Goal: Task Accomplishment & Management: Complete application form

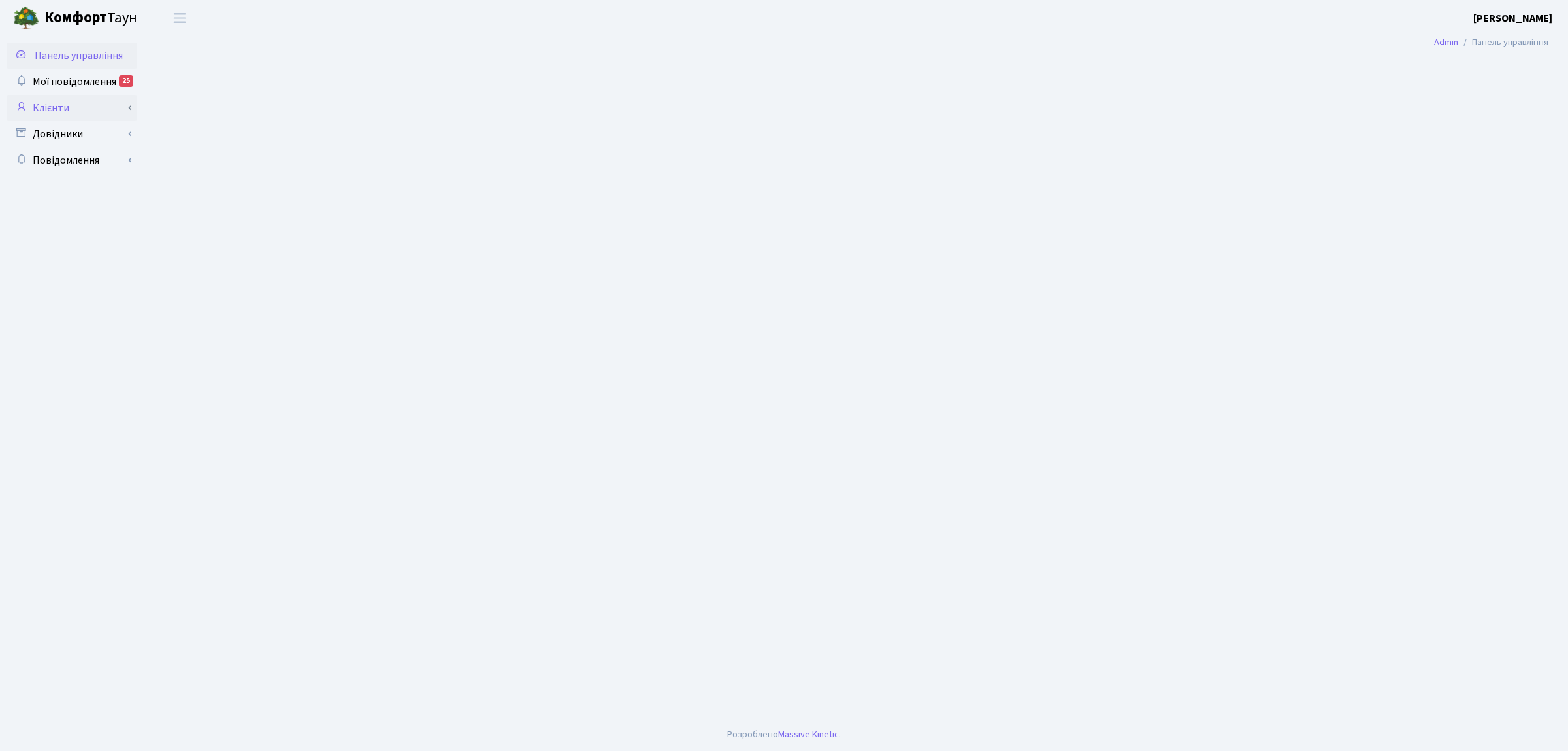
click at [99, 108] on link "Клієнти" at bounding box center [72, 108] width 131 height 26
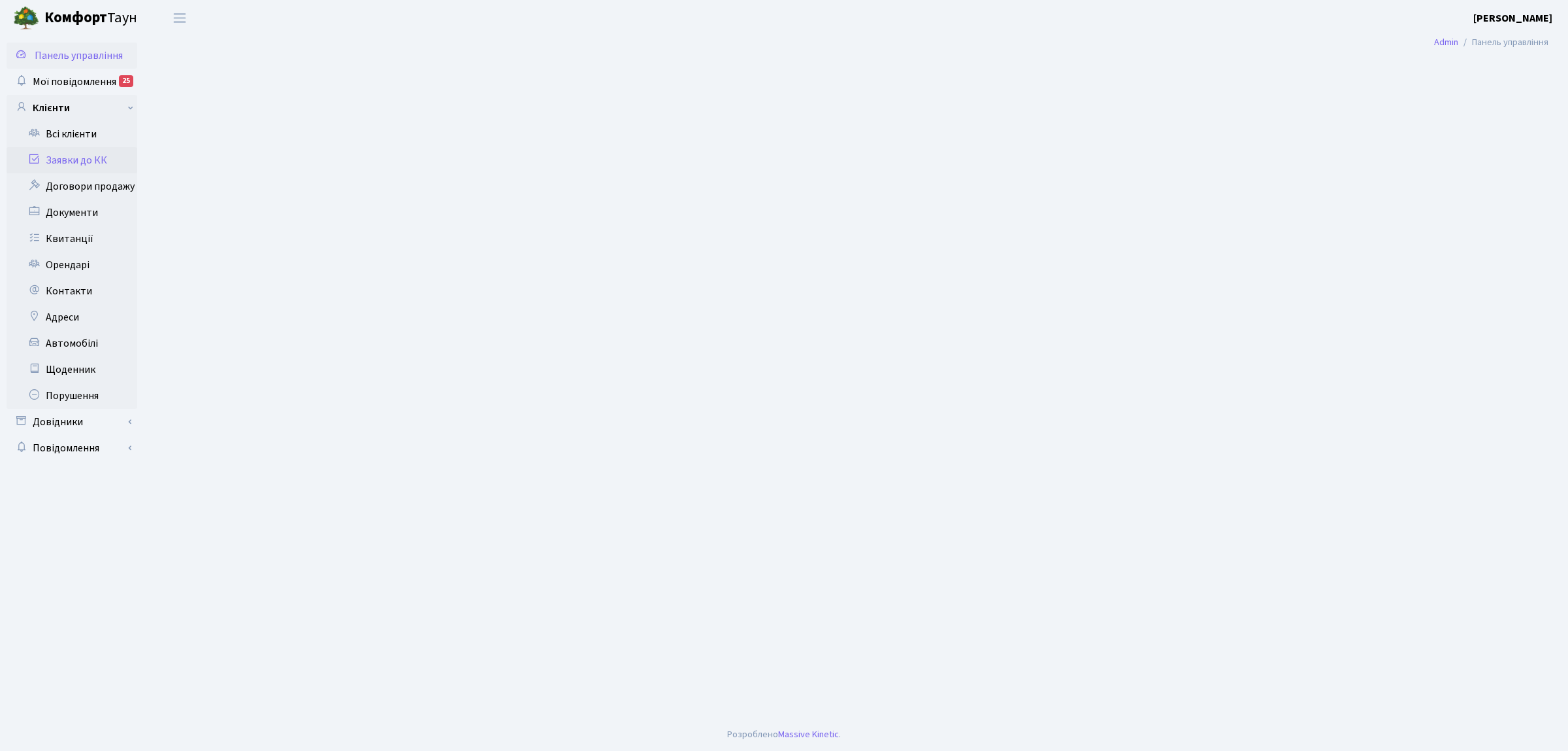
click at [92, 165] on link "Заявки до КК" at bounding box center [72, 160] width 131 height 26
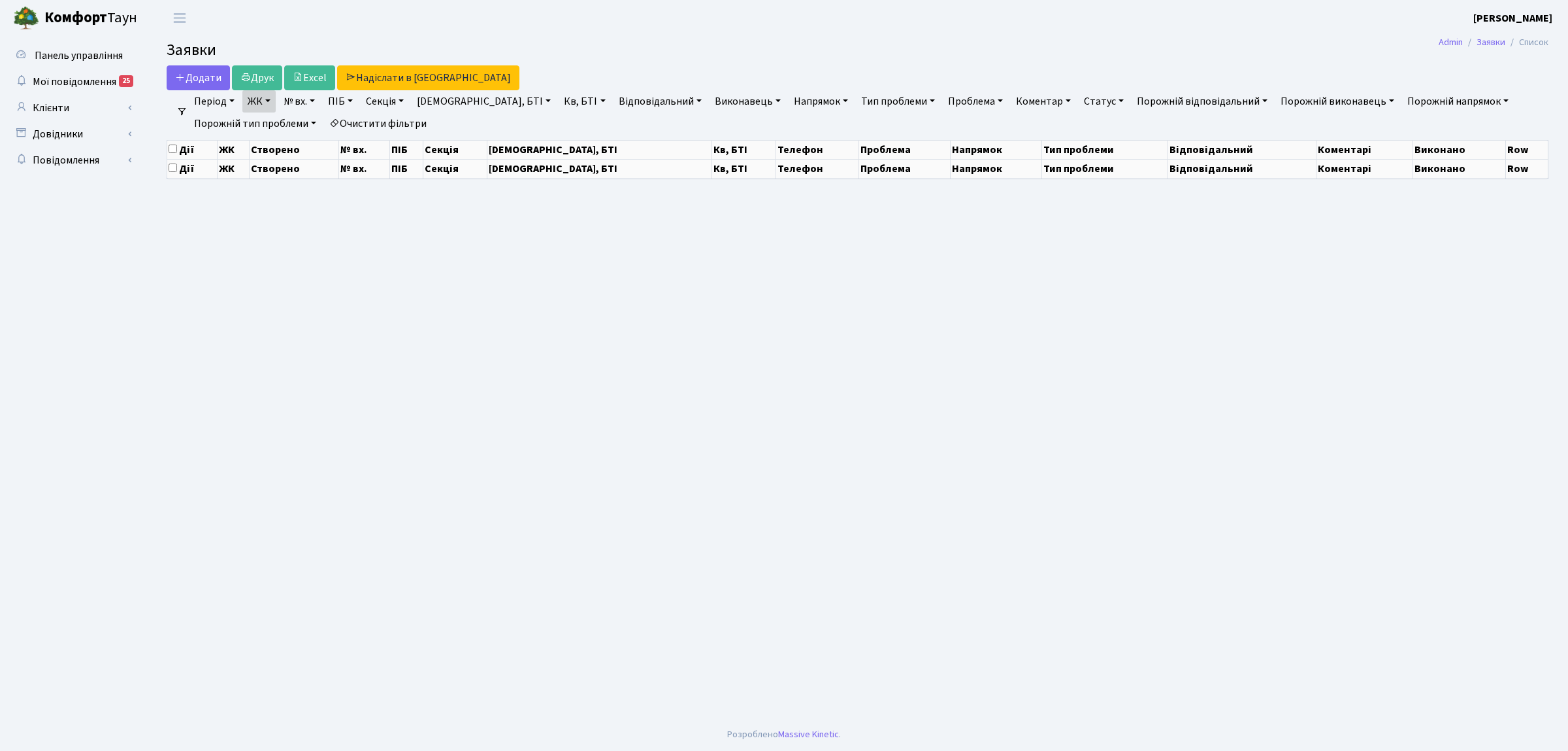
select select "25"
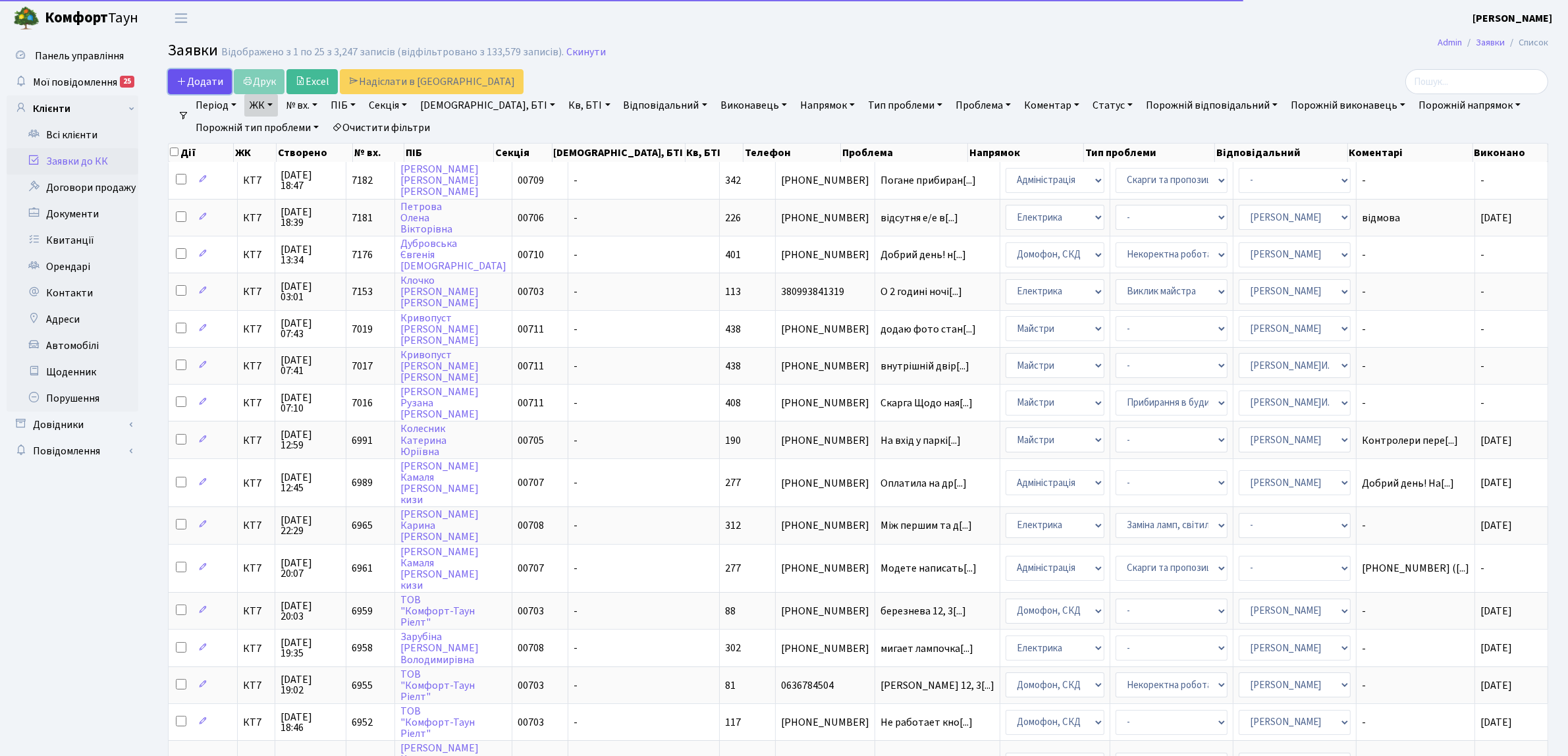
click at [205, 77] on span "Додати" at bounding box center [200, 81] width 47 height 14
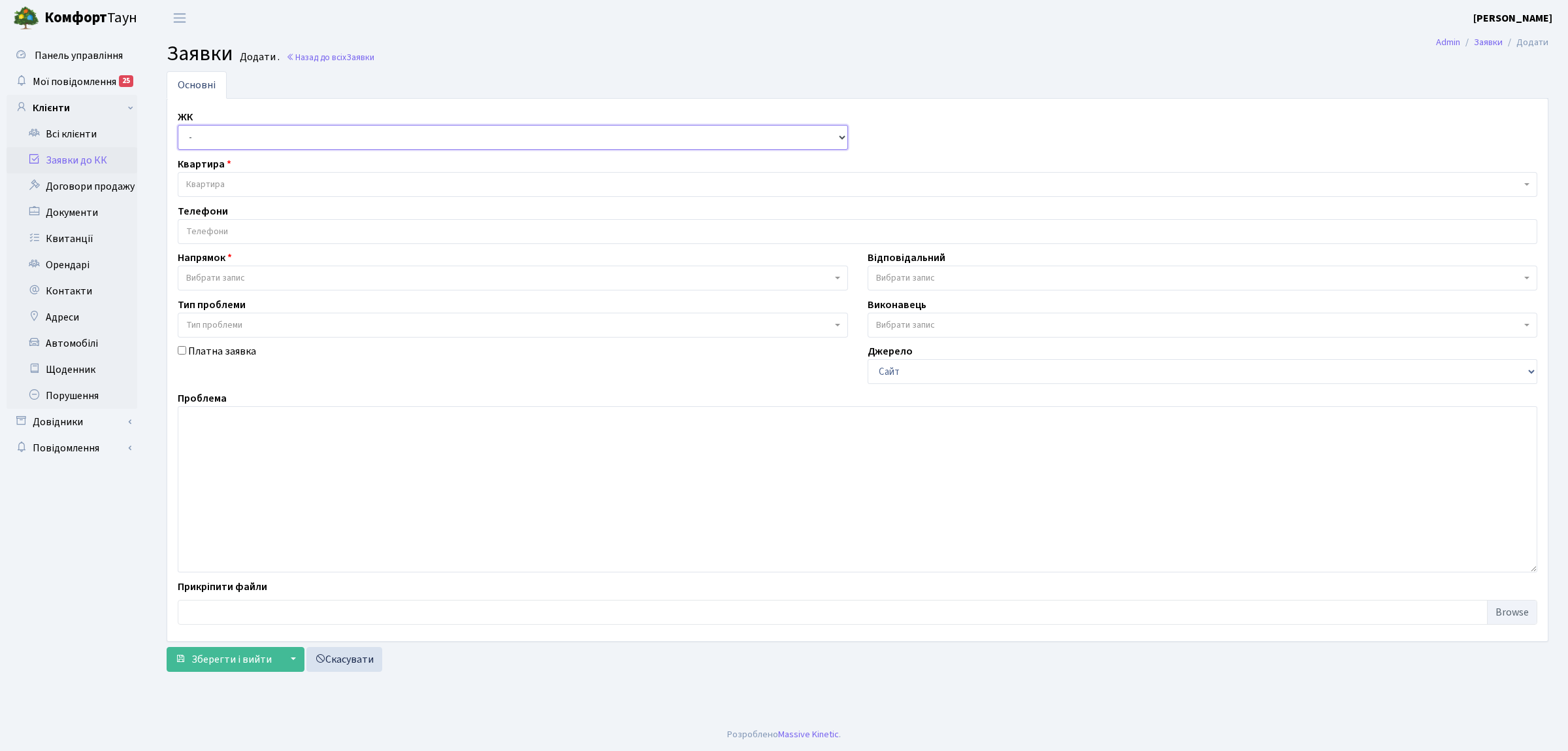
click at [201, 138] on select "- КТ, вул. Регенераторна, 4 КТ2, просп. Соборності, 17 КТ3, вул. Березнева, 16 …" at bounding box center [513, 137] width 670 height 25
select select "271"
click at [178, 125] on select "- КТ, вул. Регенераторна, 4 КТ2, просп. Соборності, 17 КТ3, вул. Березнева, 16 …" at bounding box center [513, 137] width 670 height 25
select select
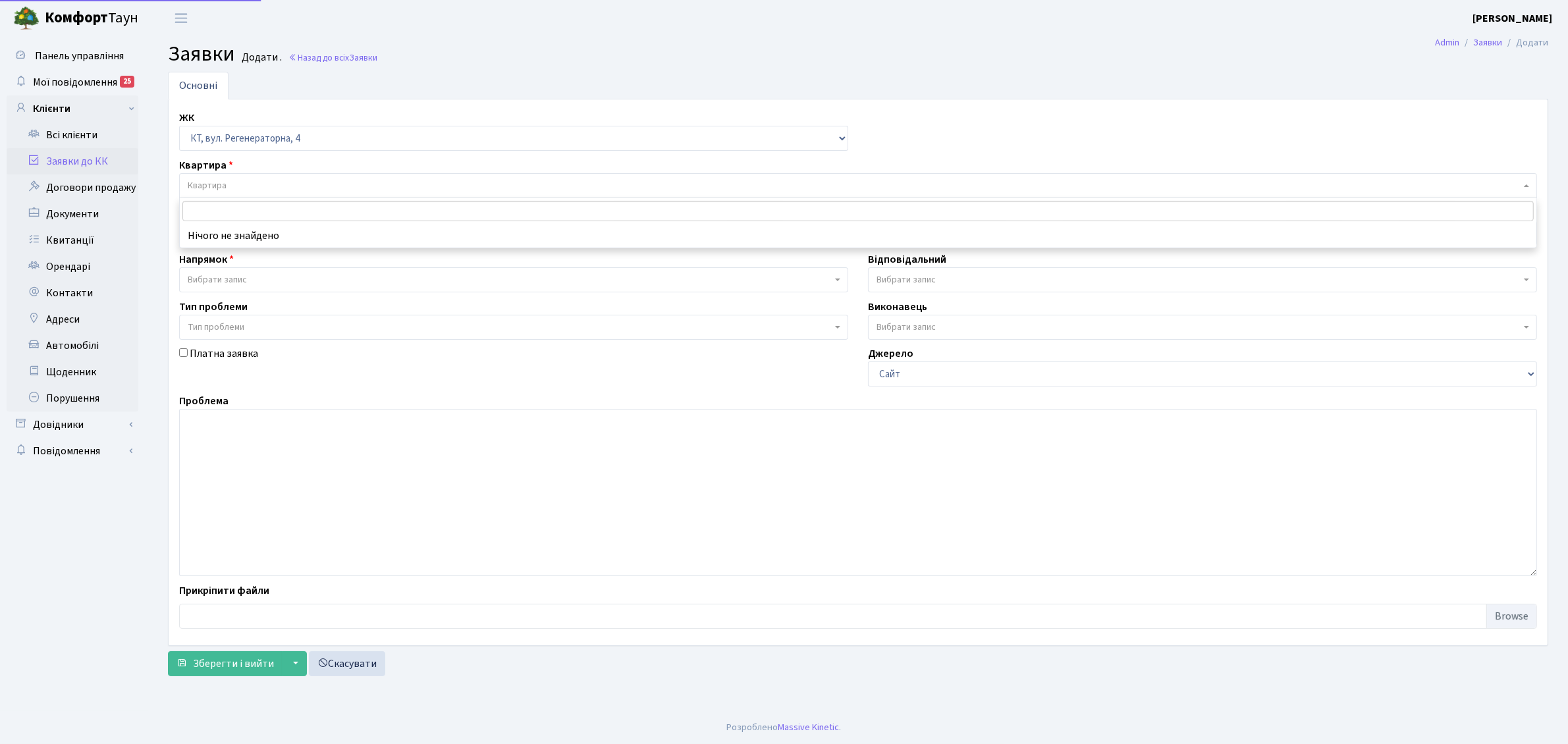
drag, startPoint x: 205, startPoint y: 146, endPoint x: 225, endPoint y: 184, distance: 42.9
click at [225, 184] on span "Квартира" at bounding box center [207, 186] width 39 height 13
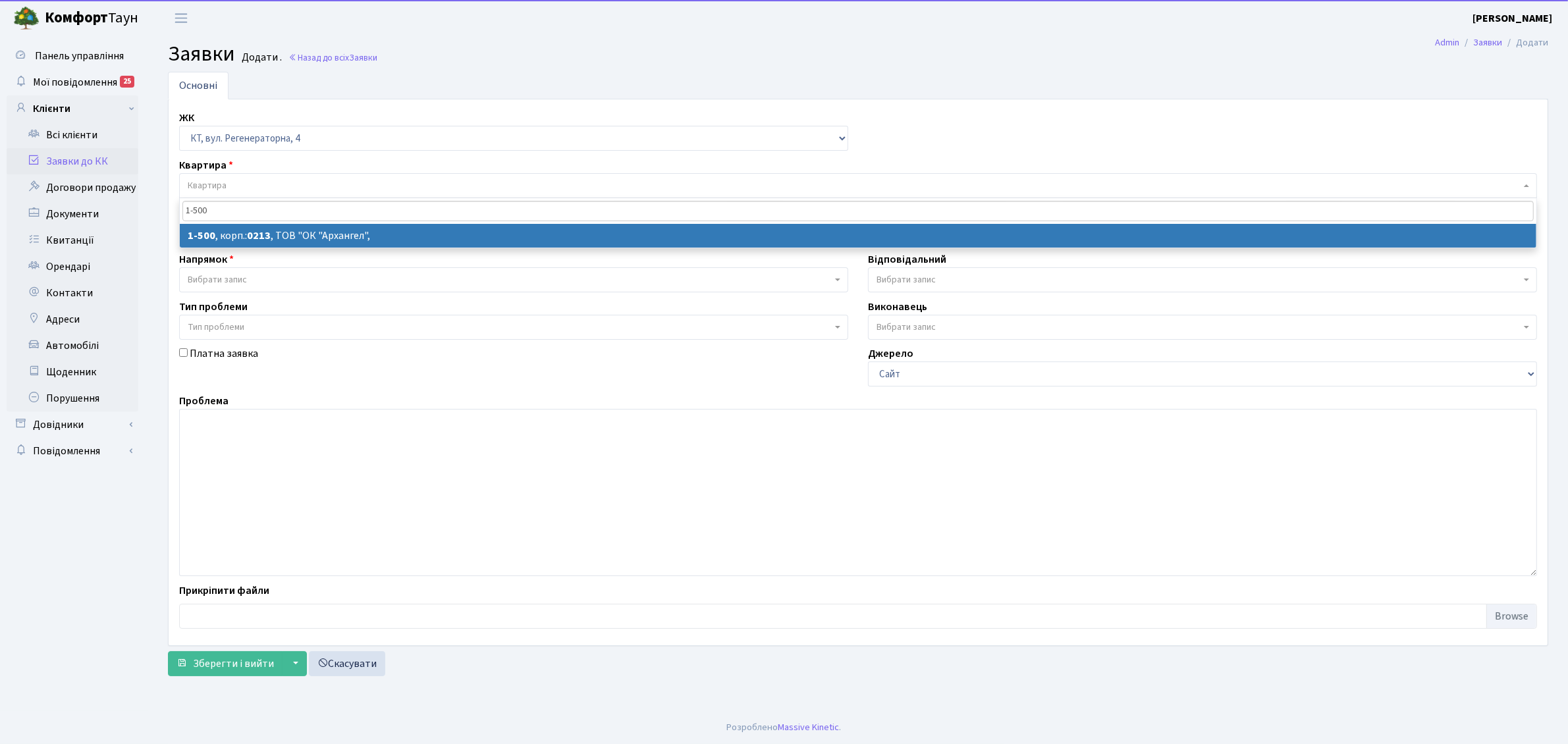
type input "1-500"
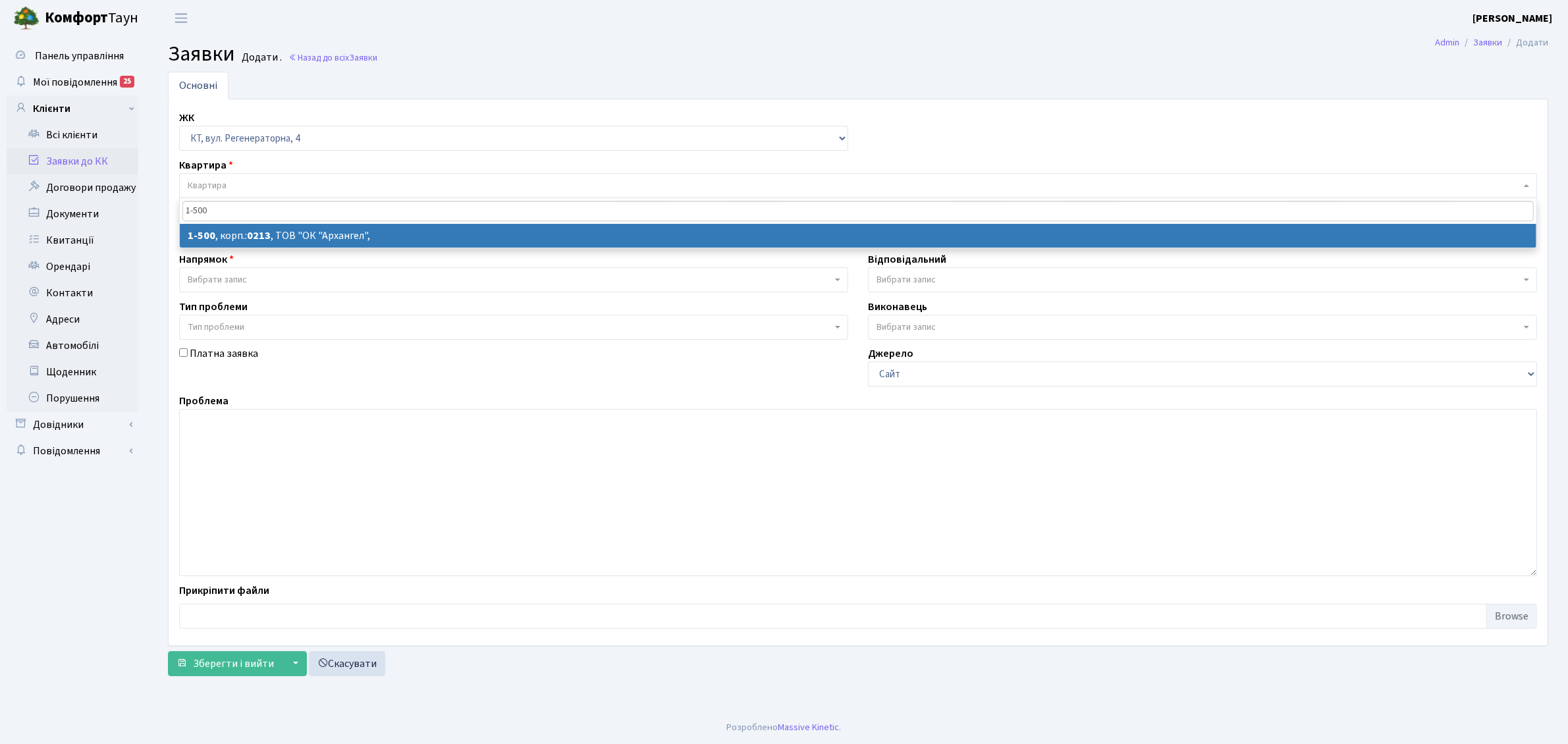
select select
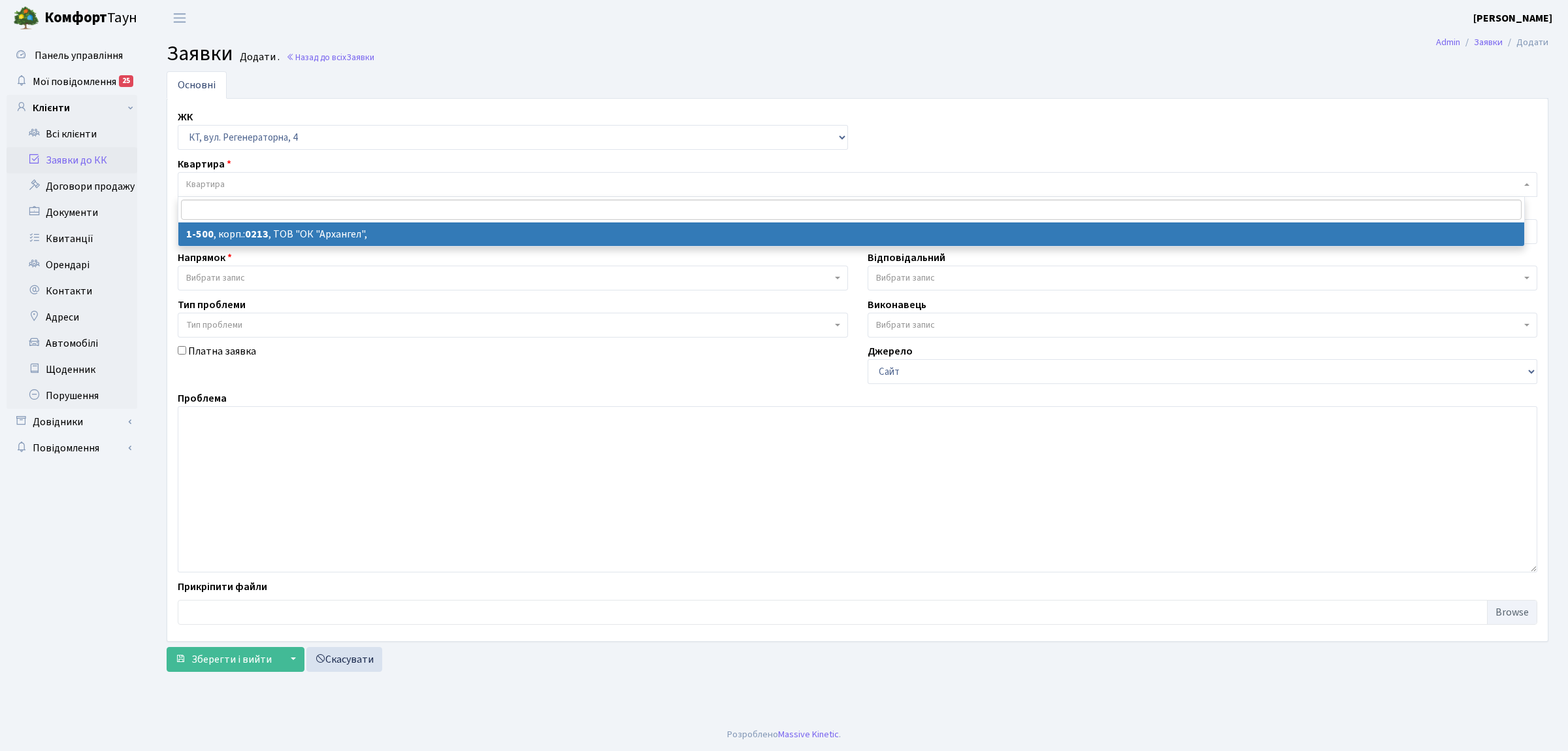
select select "16285"
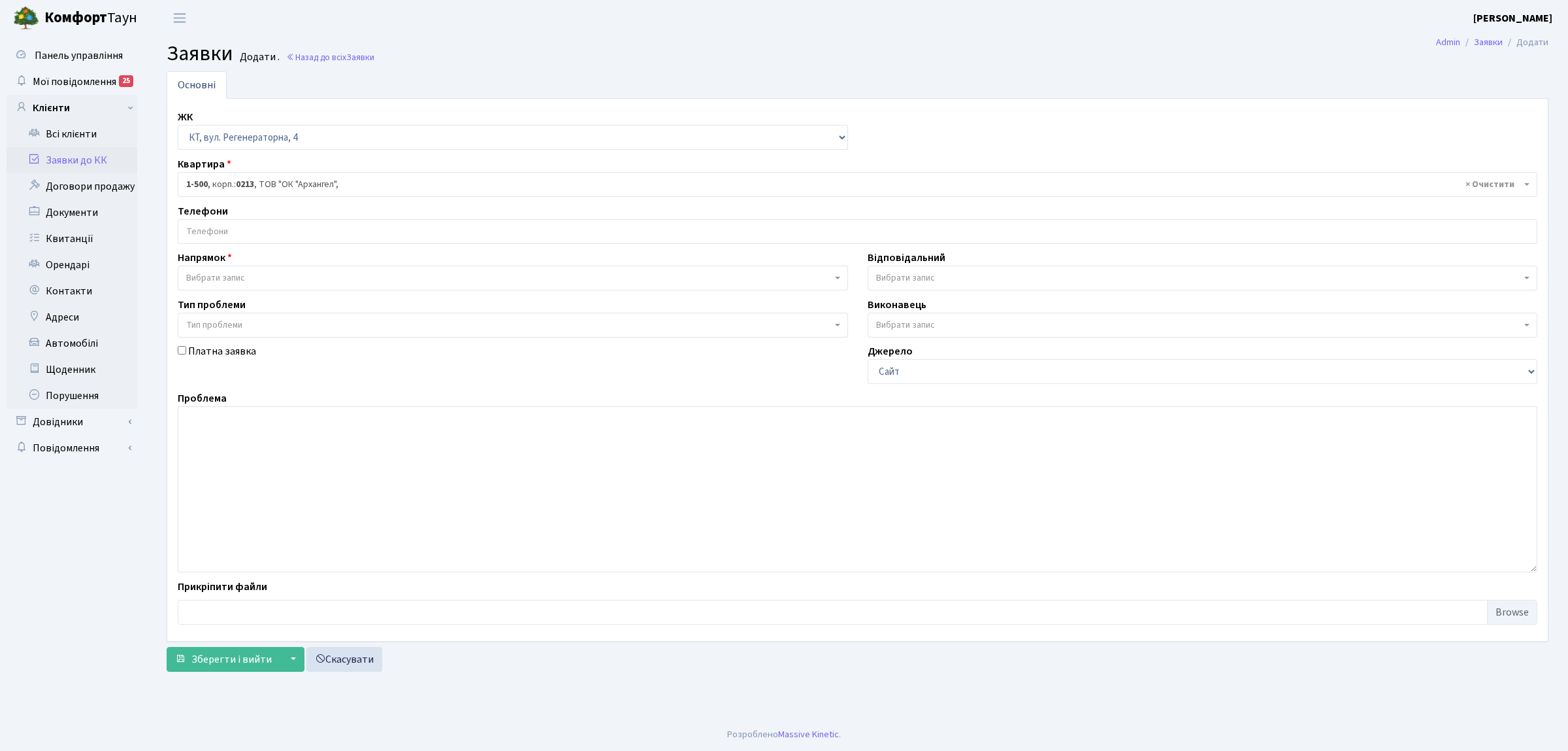
click at [244, 237] on input "search" at bounding box center [857, 231] width 1359 height 24
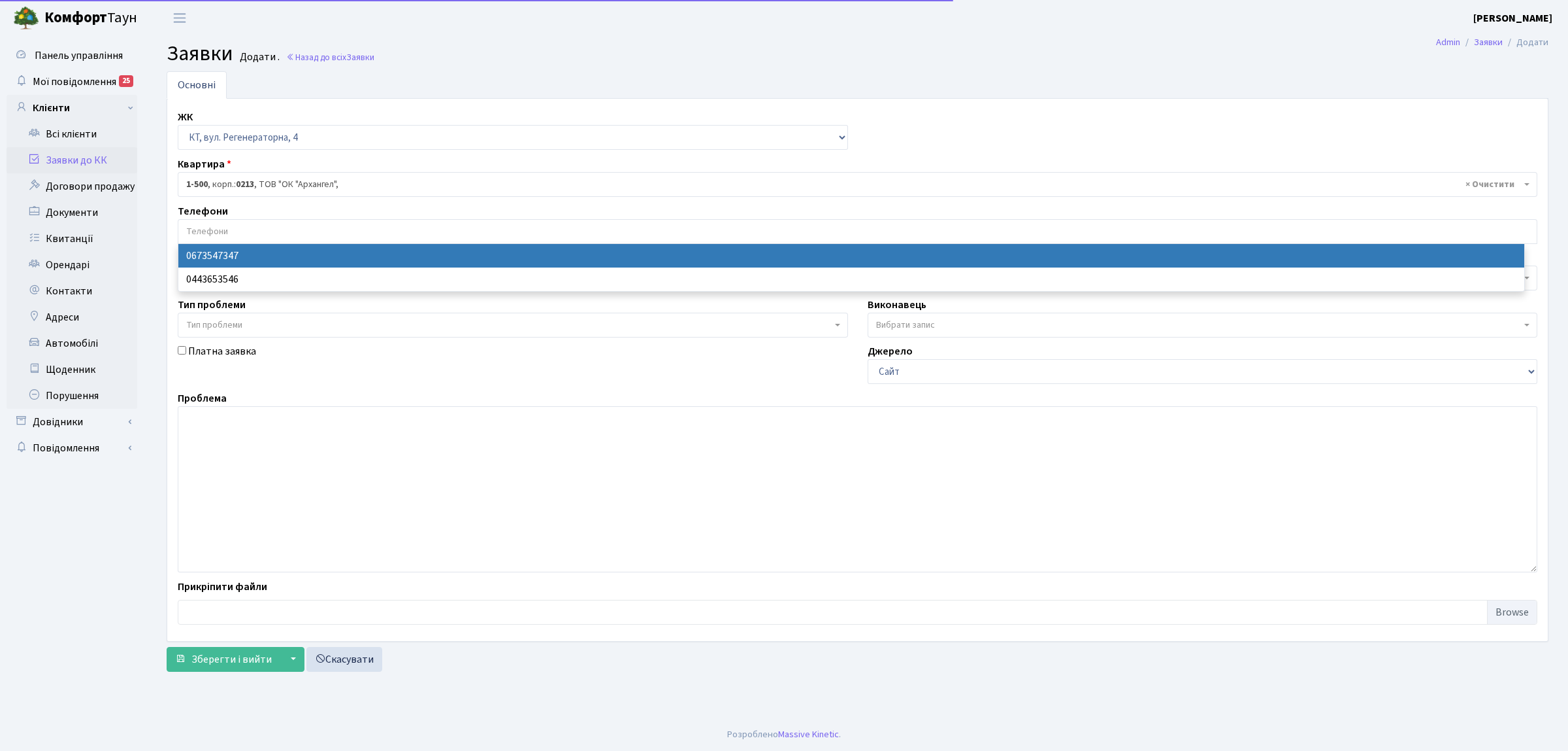
select select "28693"
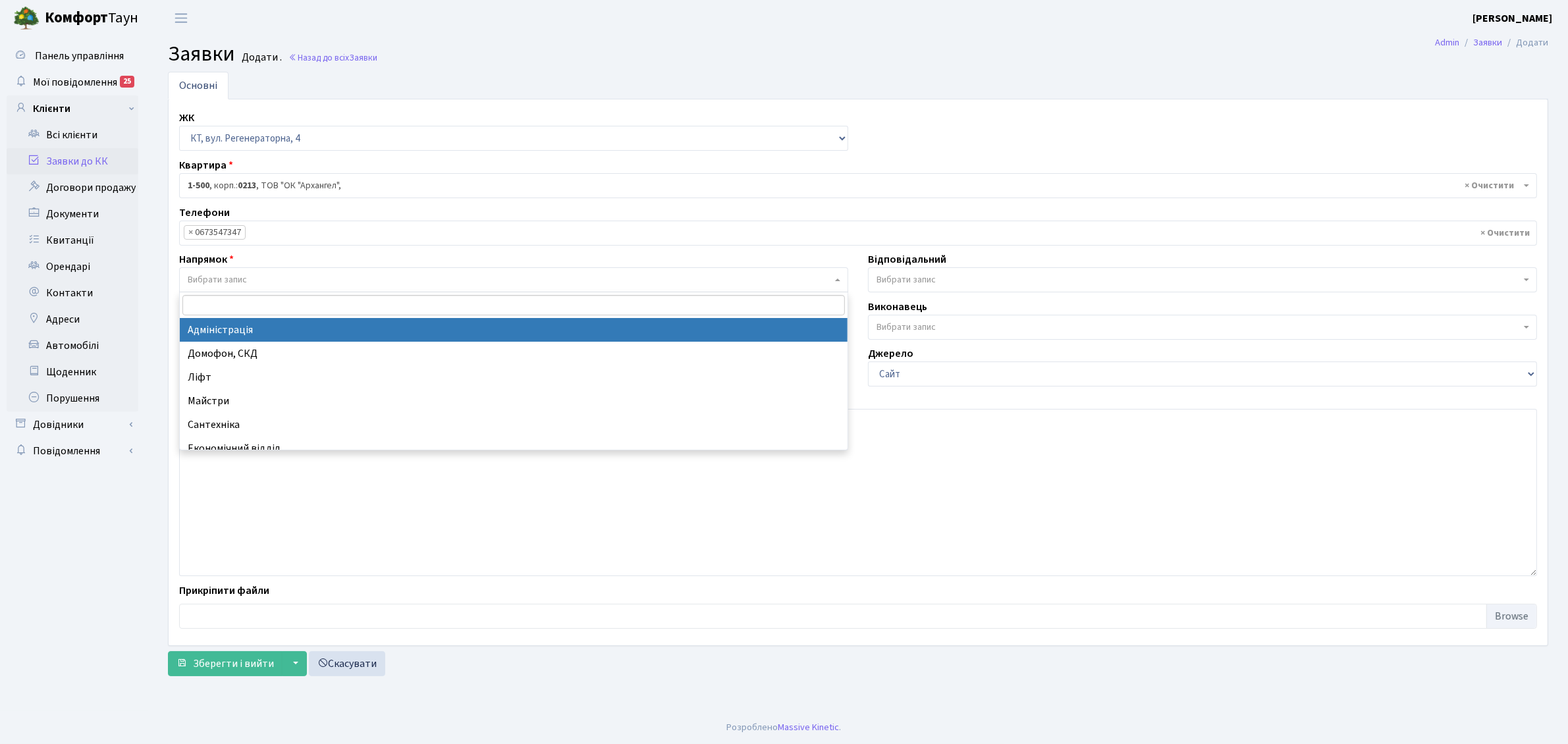
click at [239, 277] on span "Вибрати запис" at bounding box center [218, 280] width 59 height 13
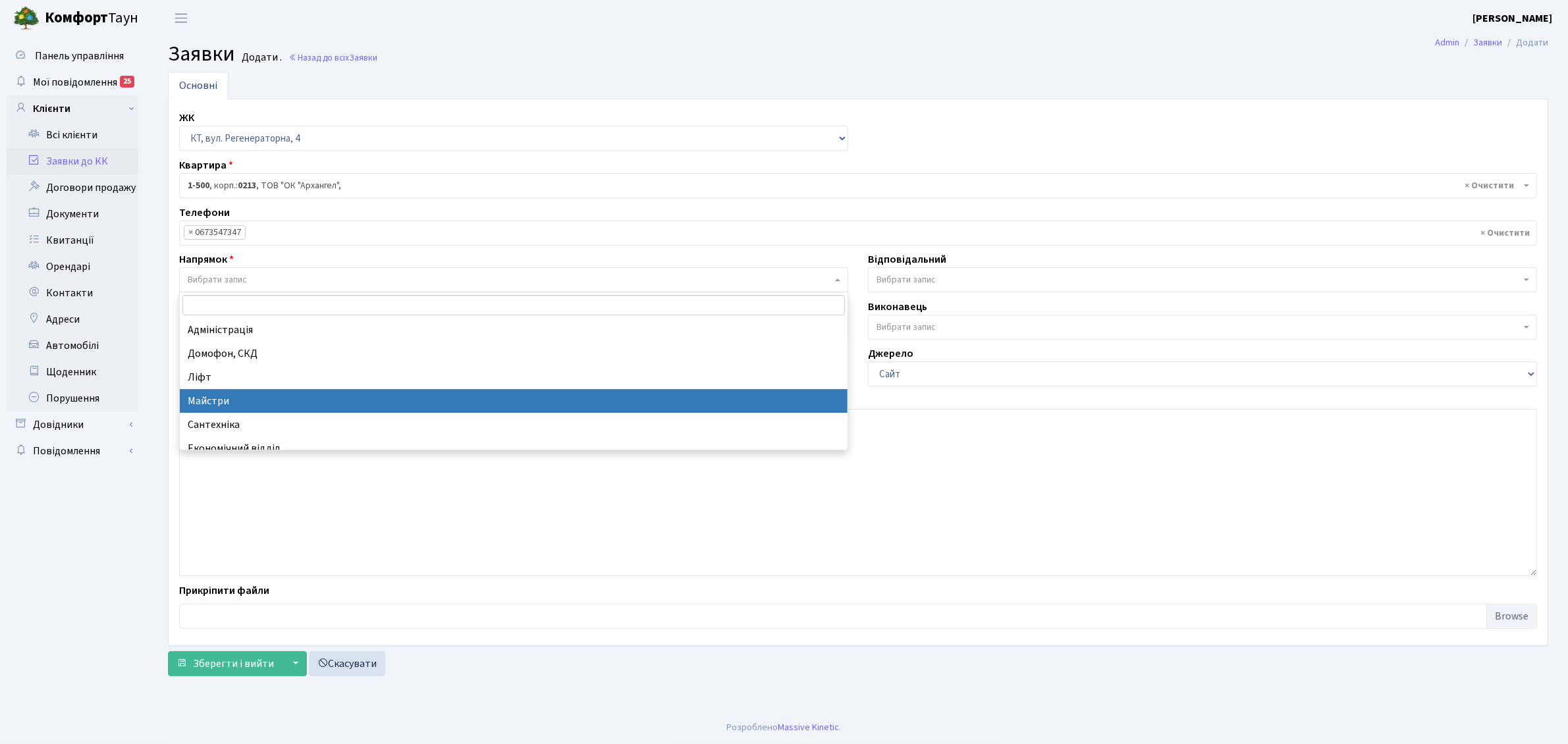
select select "1"
select select
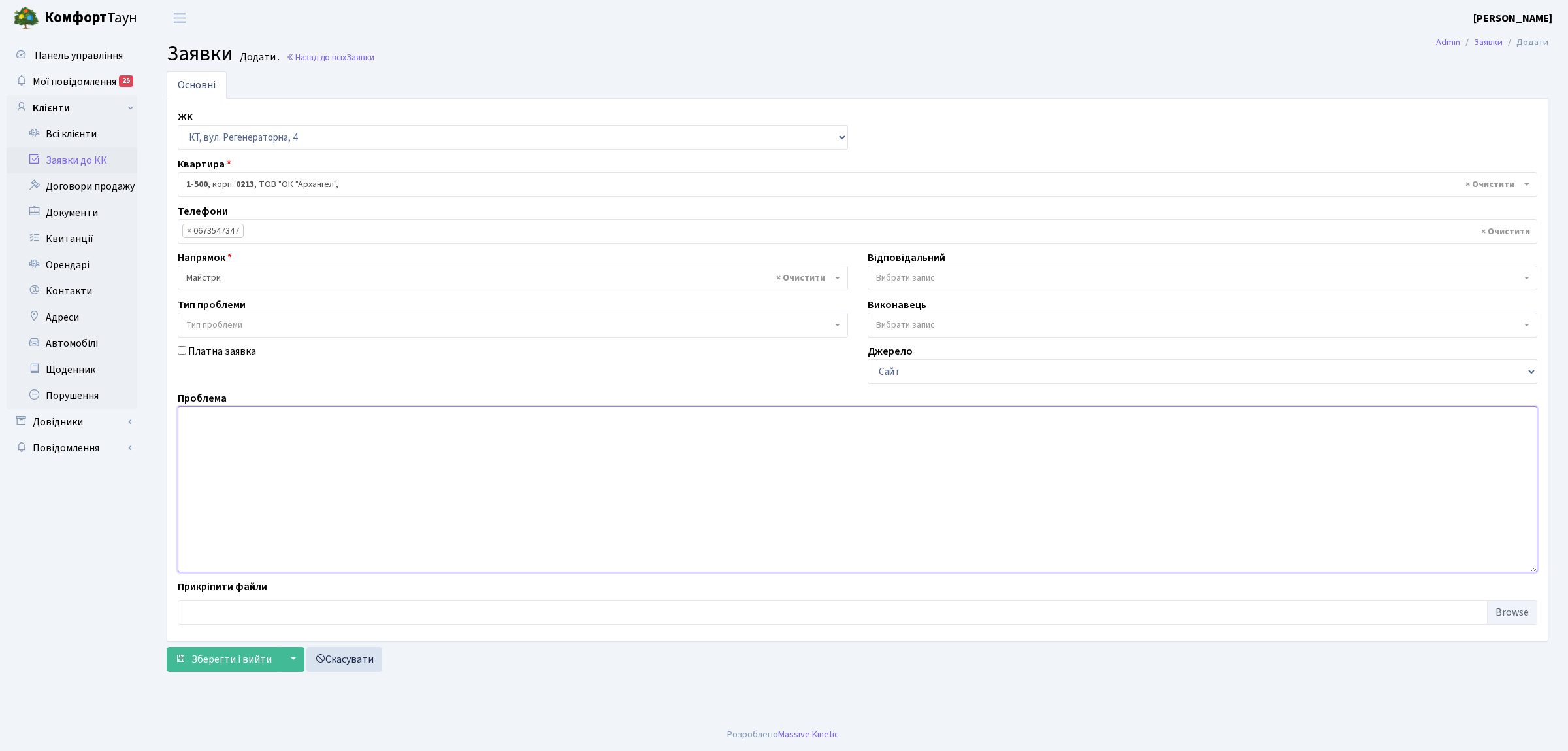
click at [241, 431] on textarea at bounding box center [858, 489] width 1360 height 166
type textarea "біля 8 б. не працює калітка напроти автомийки"
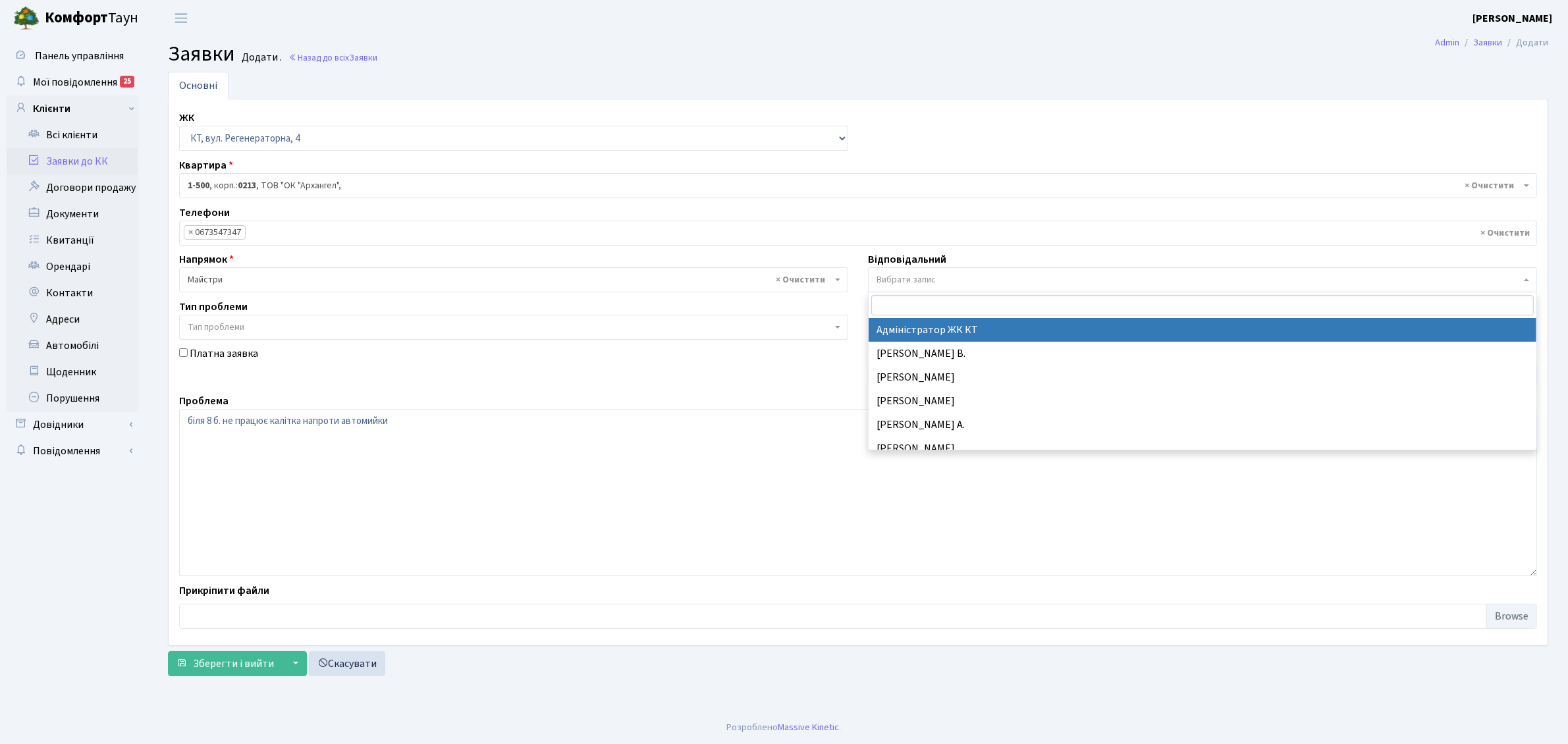
click at [937, 277] on span "Вибрати запис" at bounding box center [1198, 280] width 644 height 13
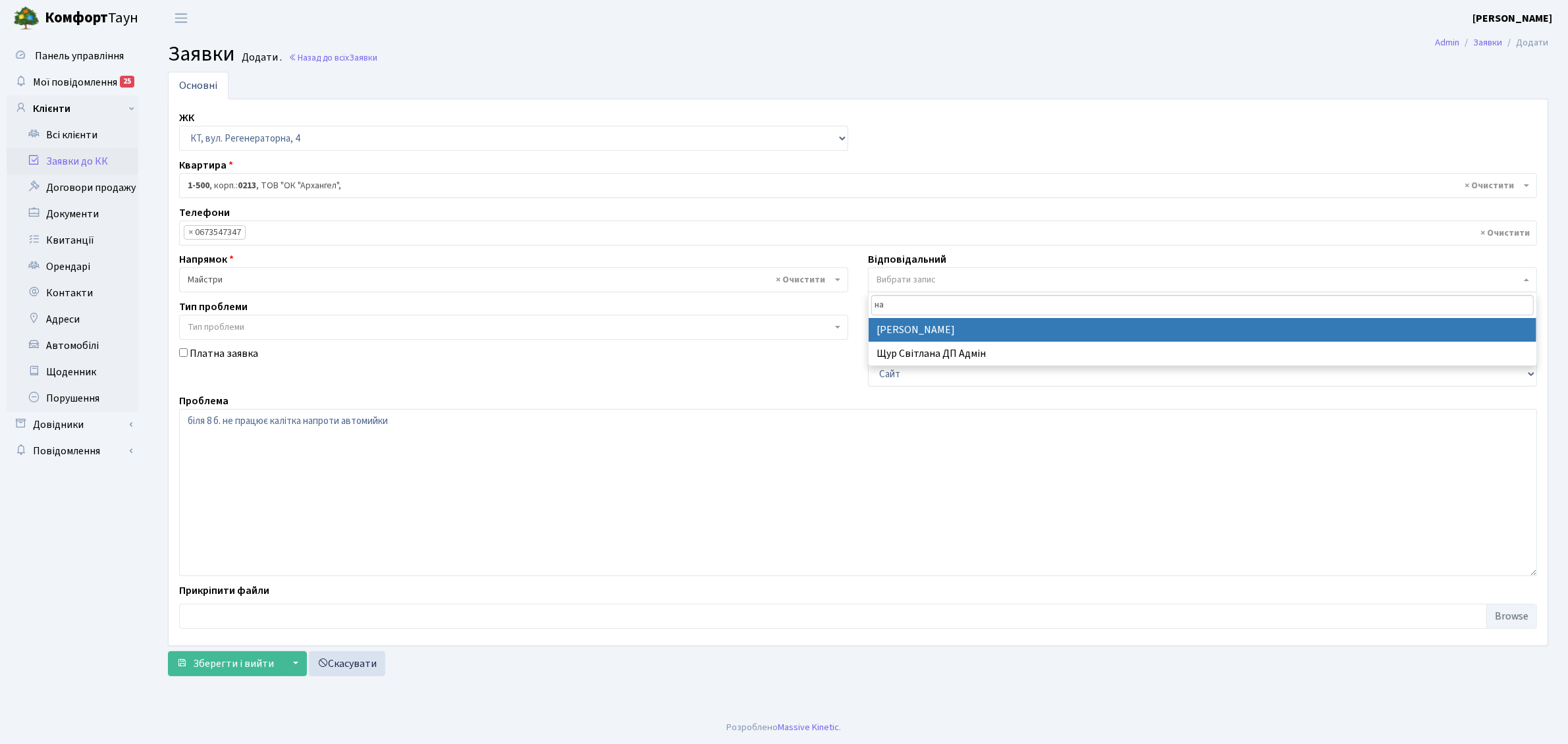
type input "на"
select select "42"
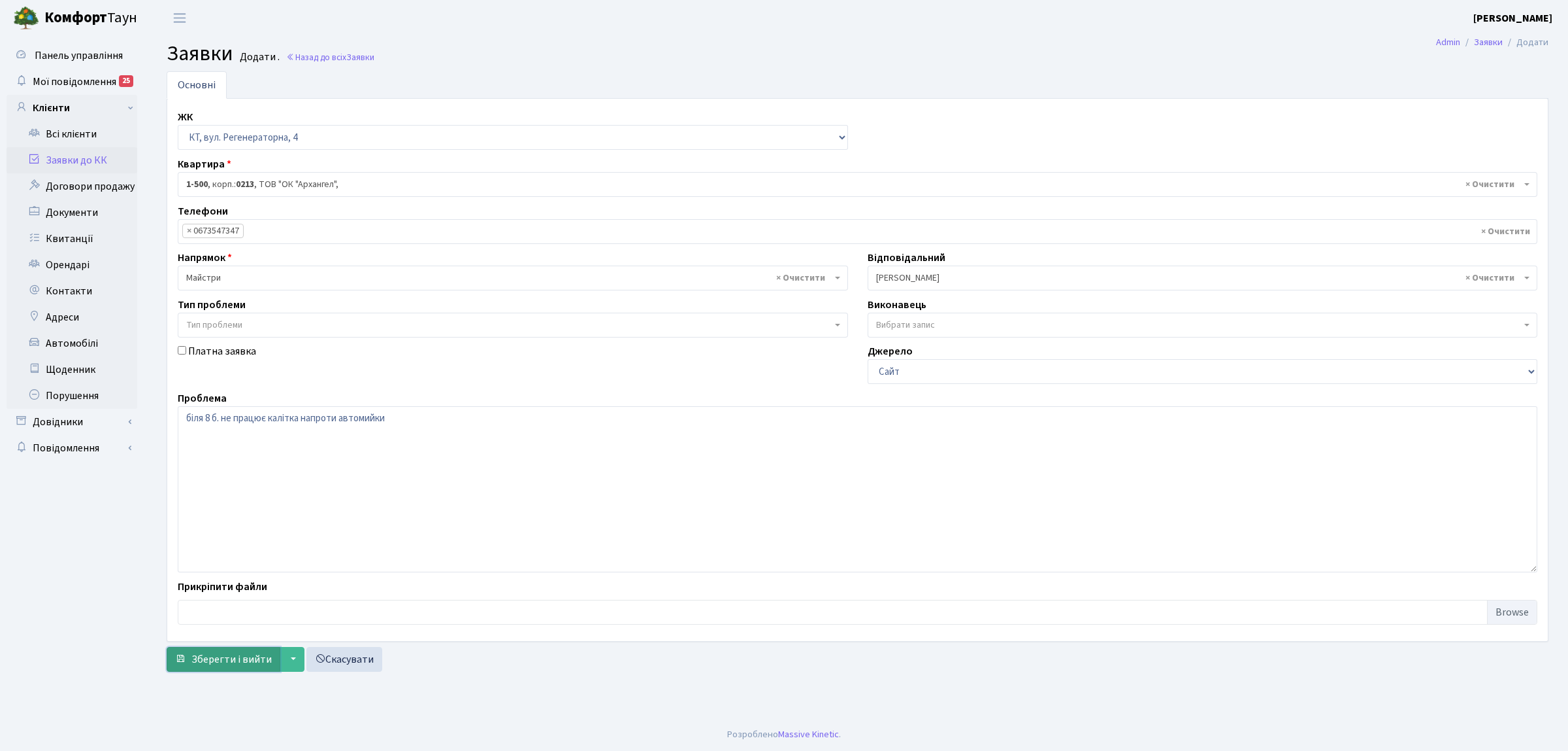
click at [225, 651] on button "Зберегти і вийти" at bounding box center [223, 659] width 114 height 25
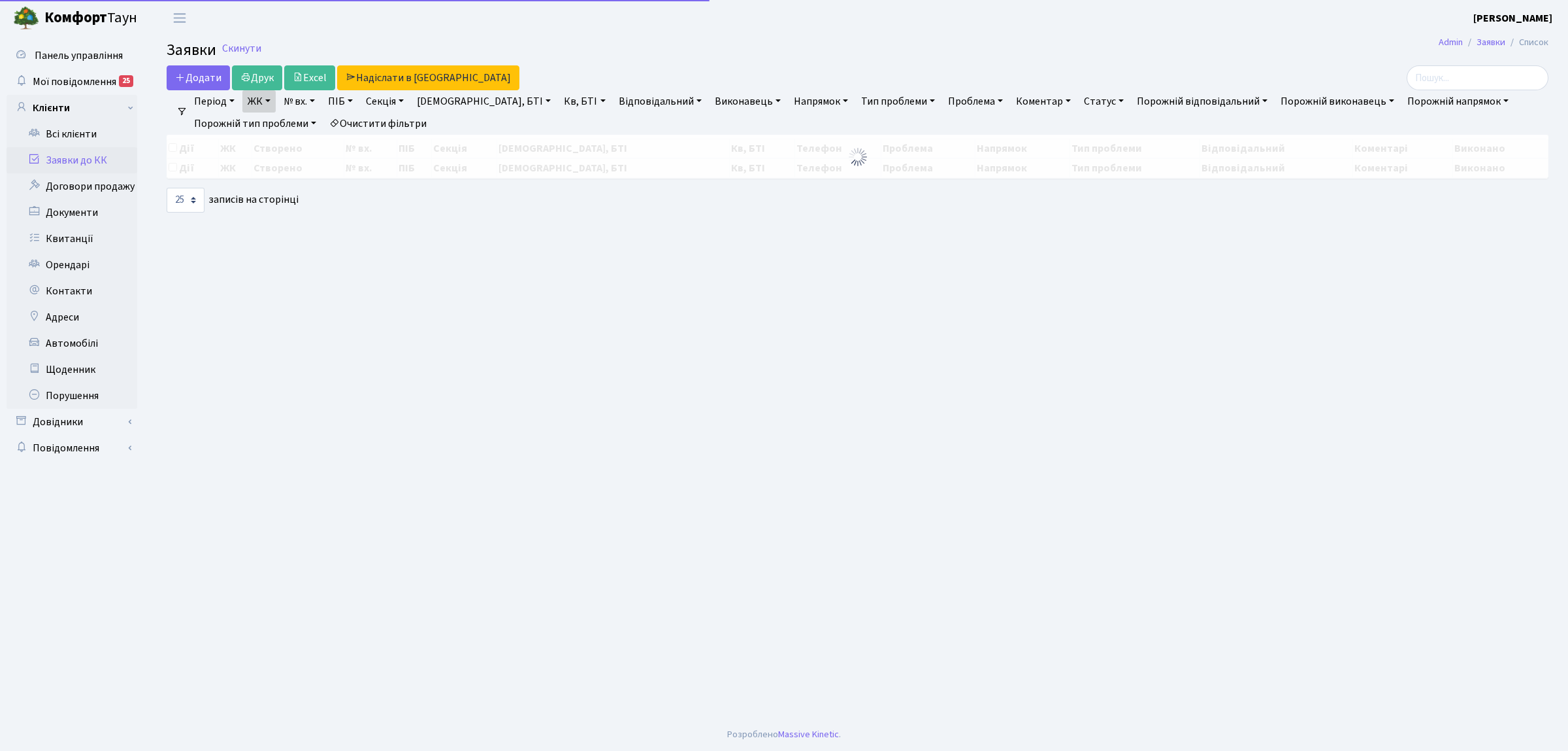
select select "25"
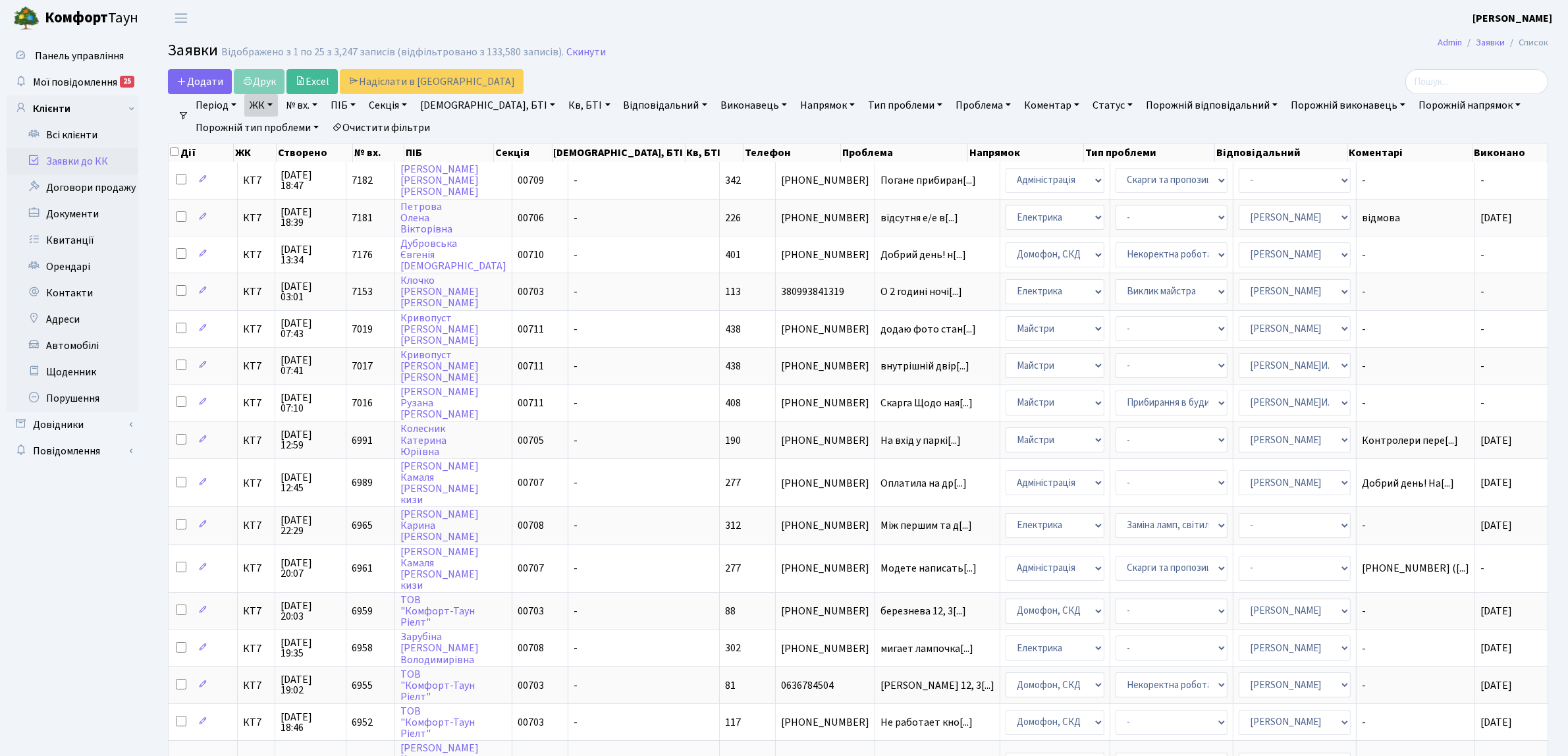
click at [81, 153] on link "Заявки до КК" at bounding box center [72, 161] width 132 height 27
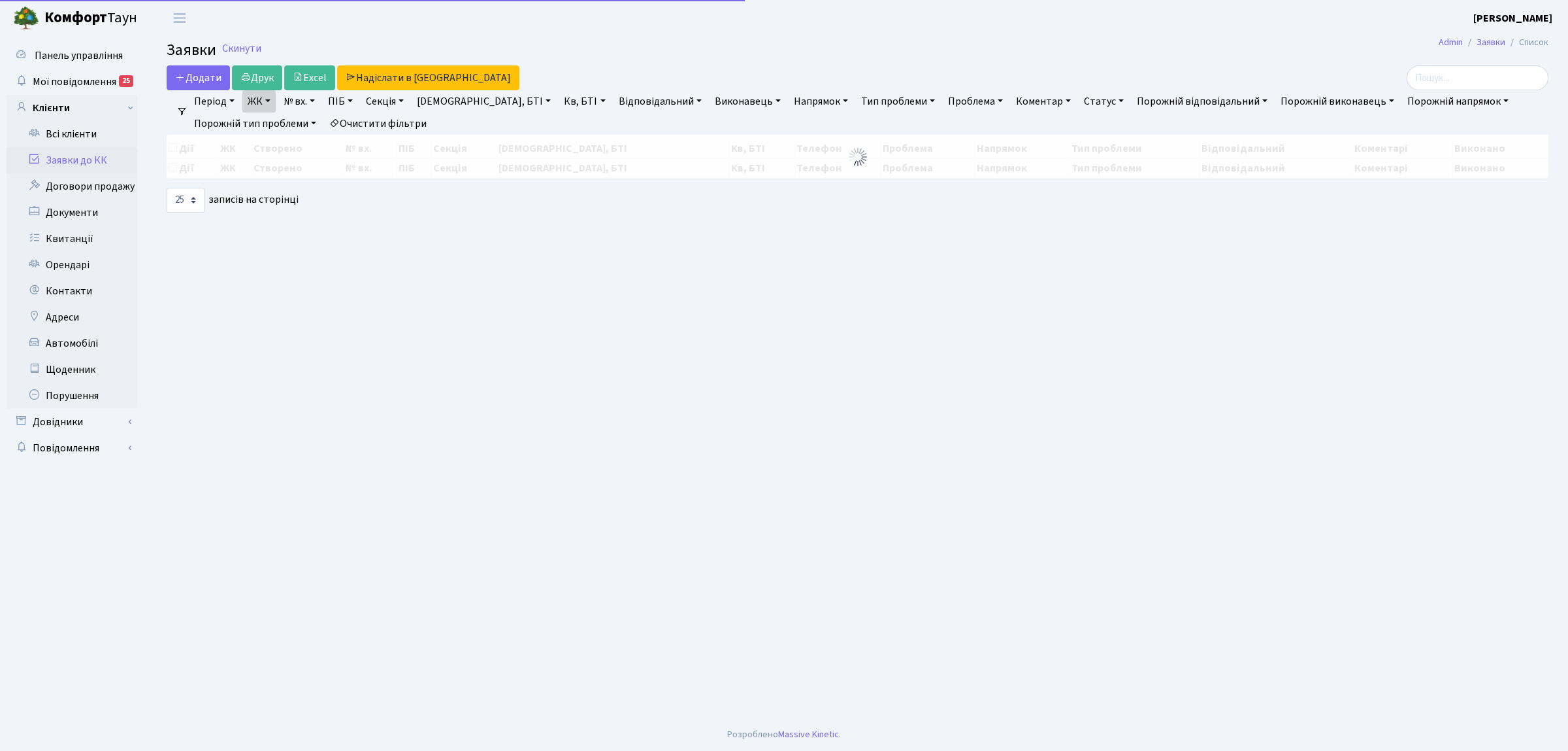
select select "25"
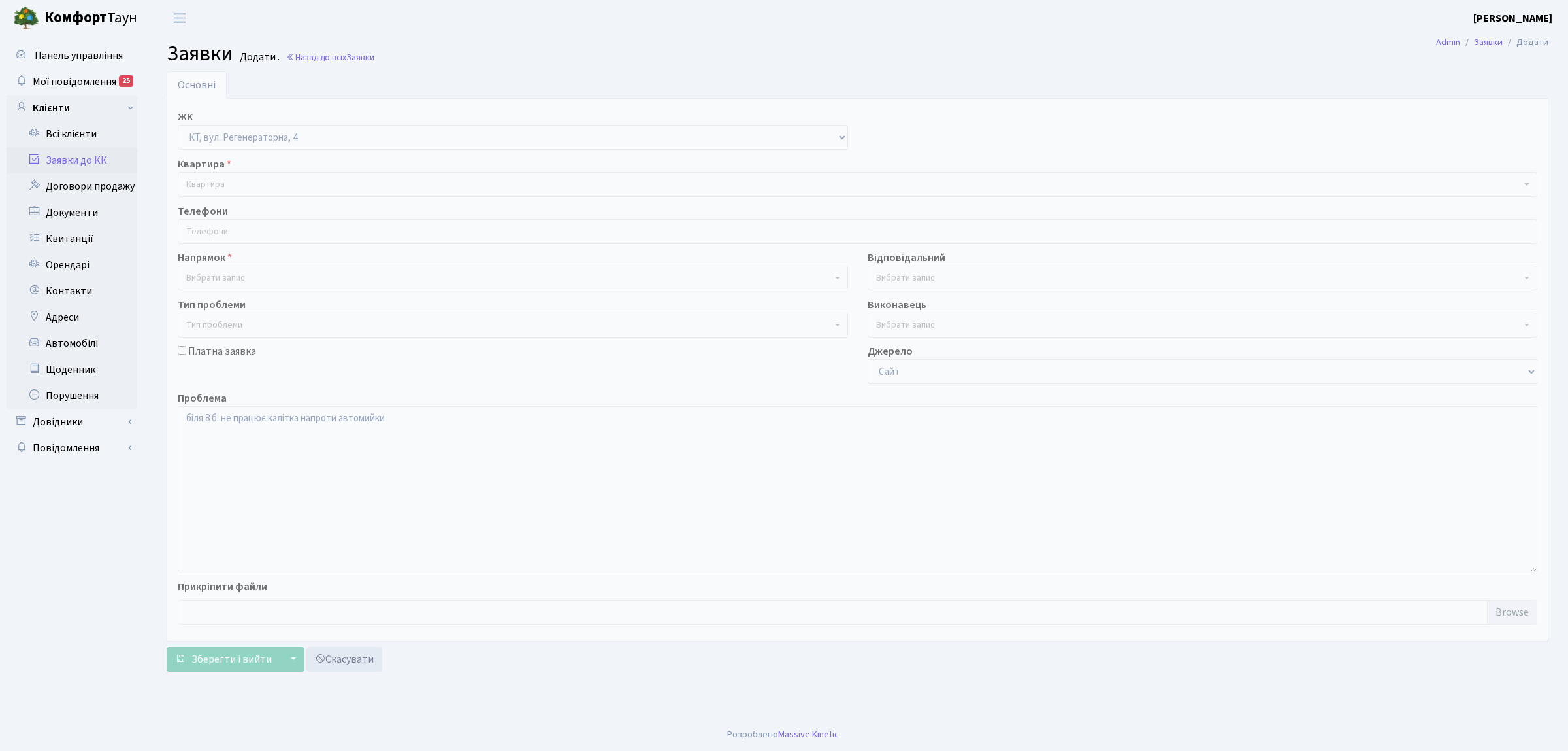
select select "271"
select select "1"
select select "42"
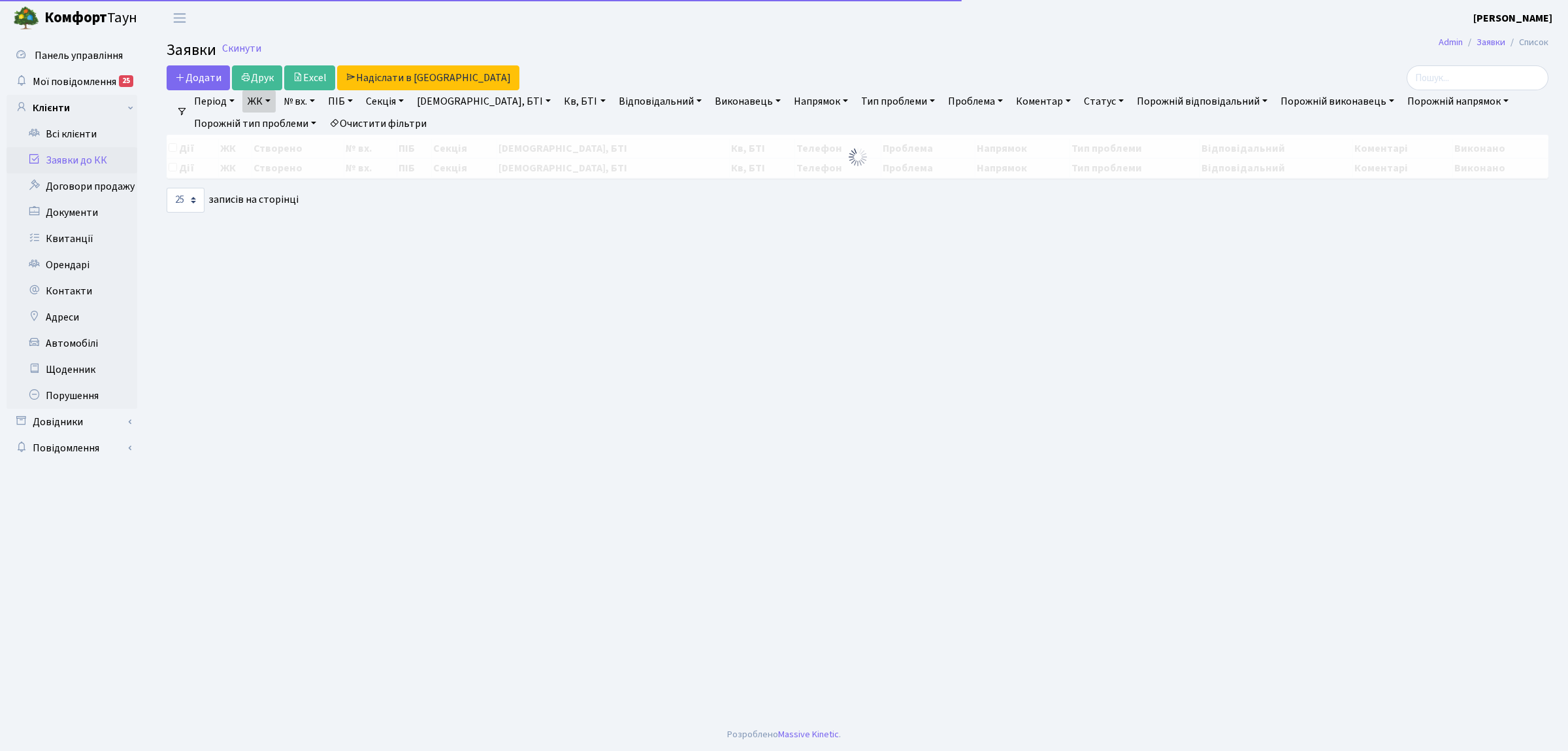
select select "25"
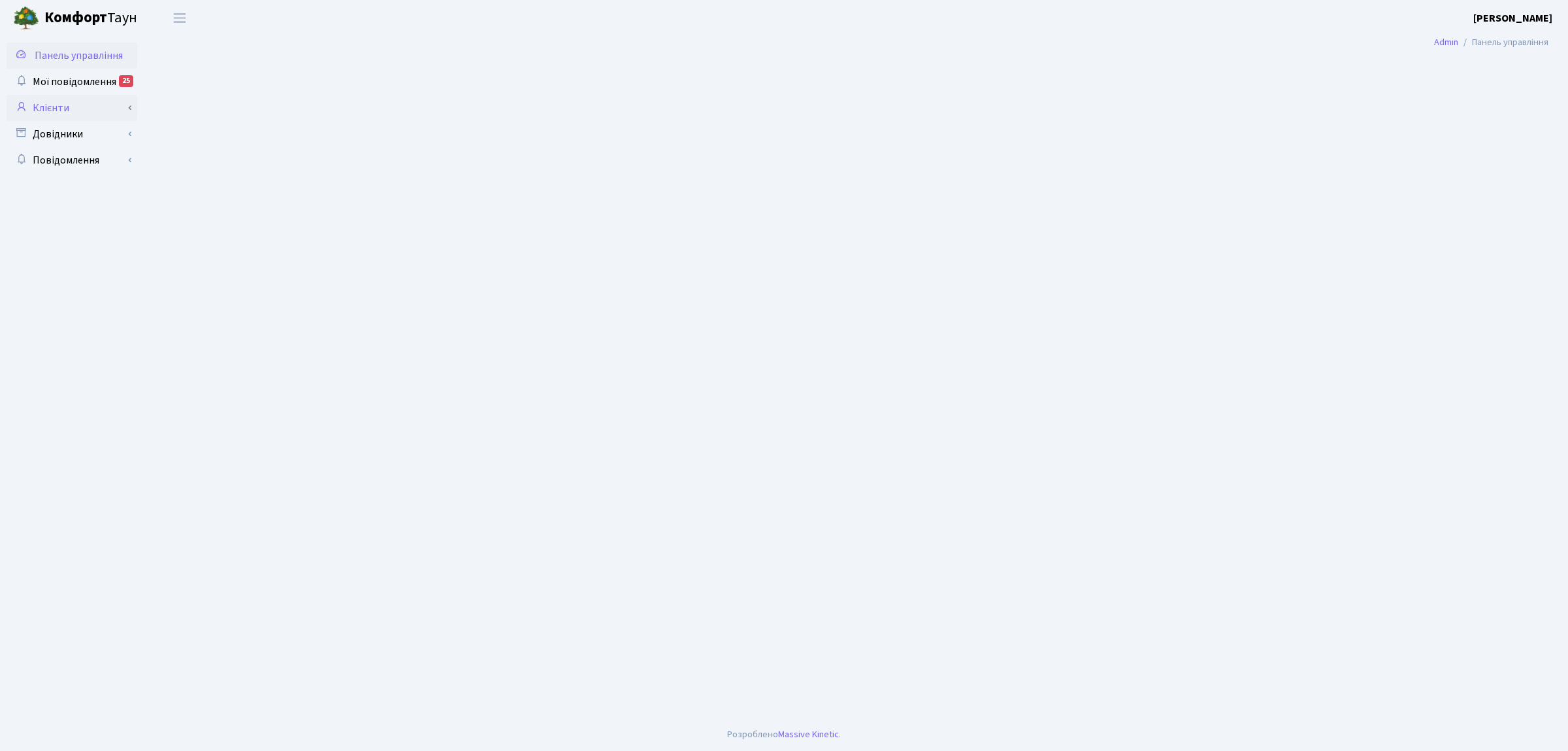
click at [89, 112] on link "Клієнти" at bounding box center [72, 108] width 131 height 26
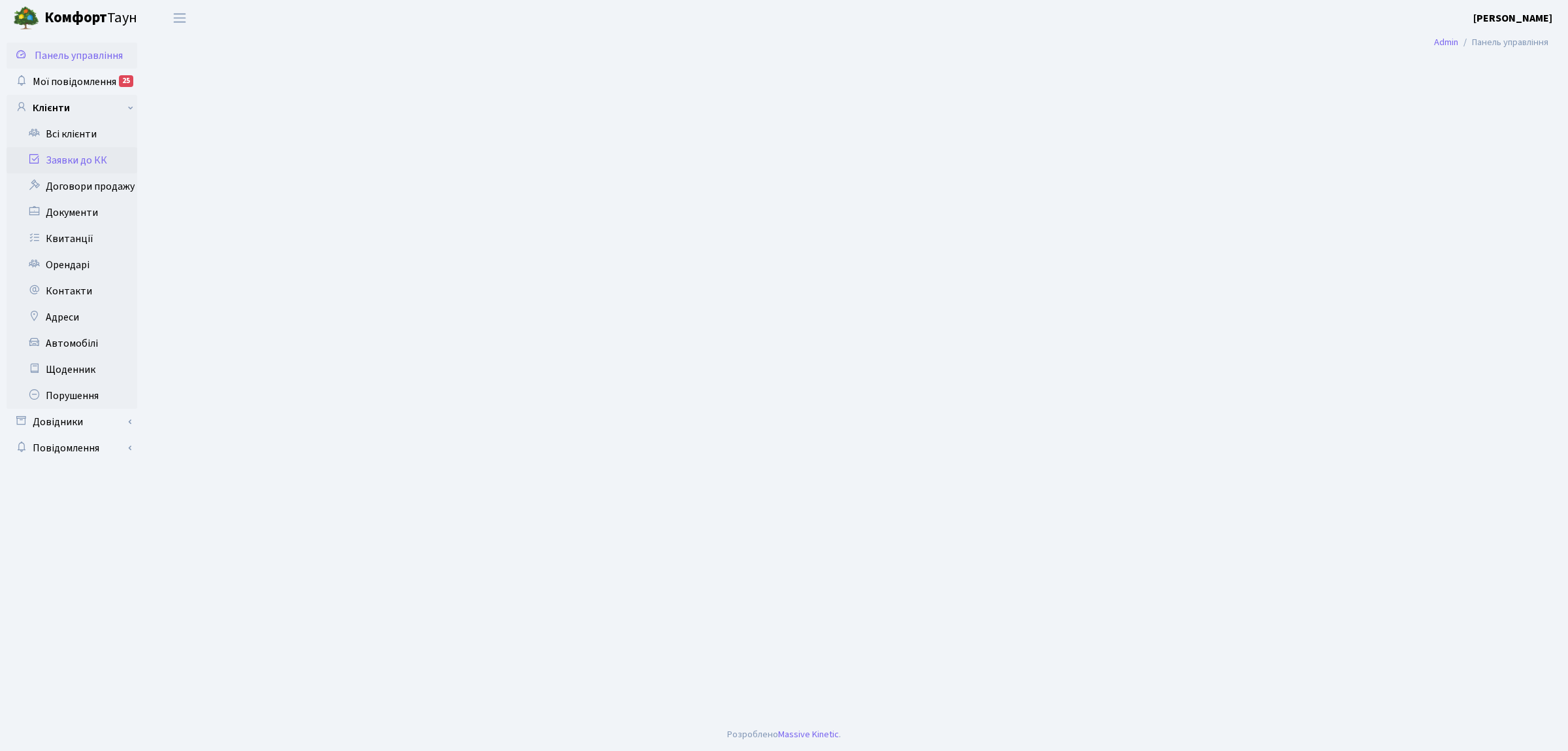
click at [94, 167] on link "Заявки до КК" at bounding box center [72, 160] width 131 height 26
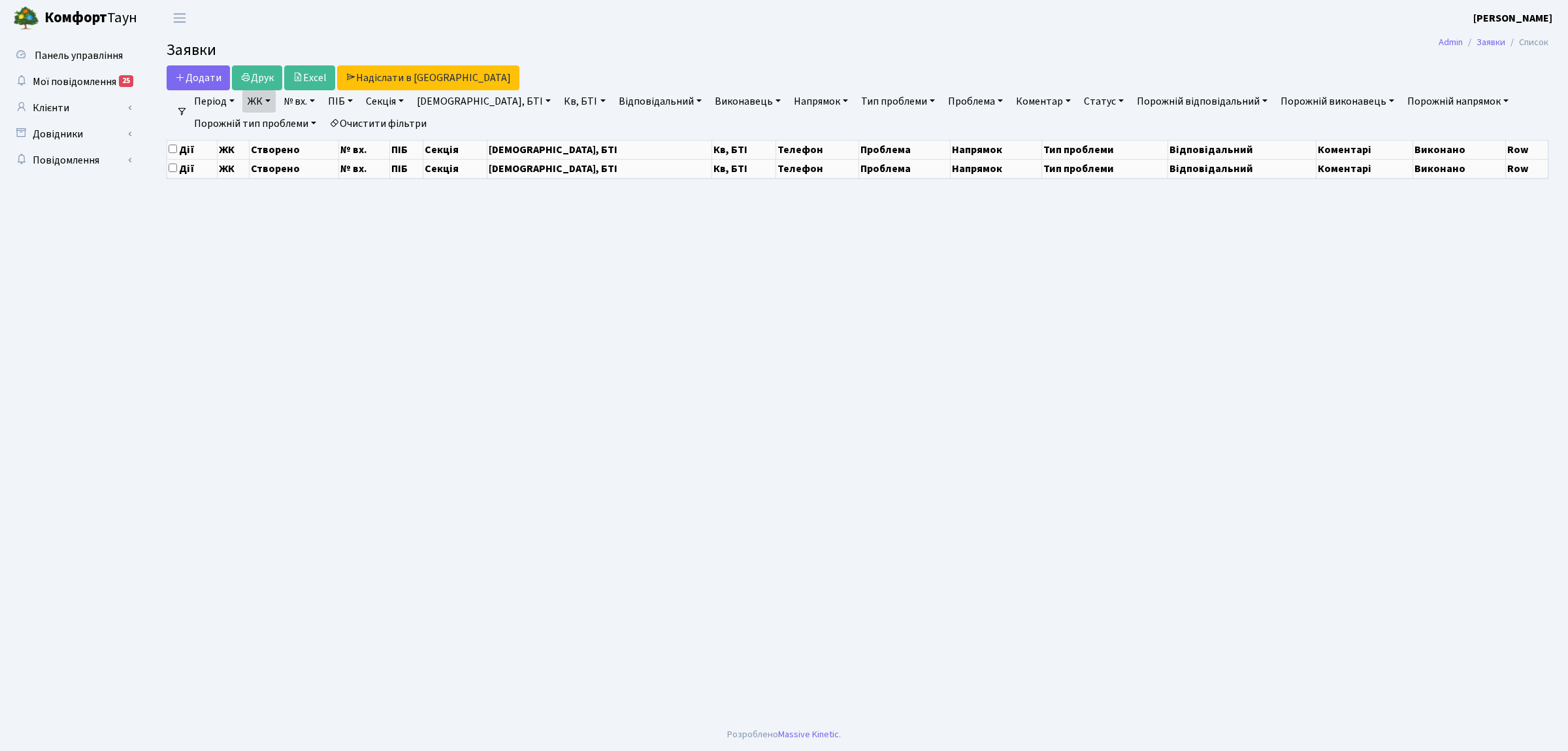
select select "25"
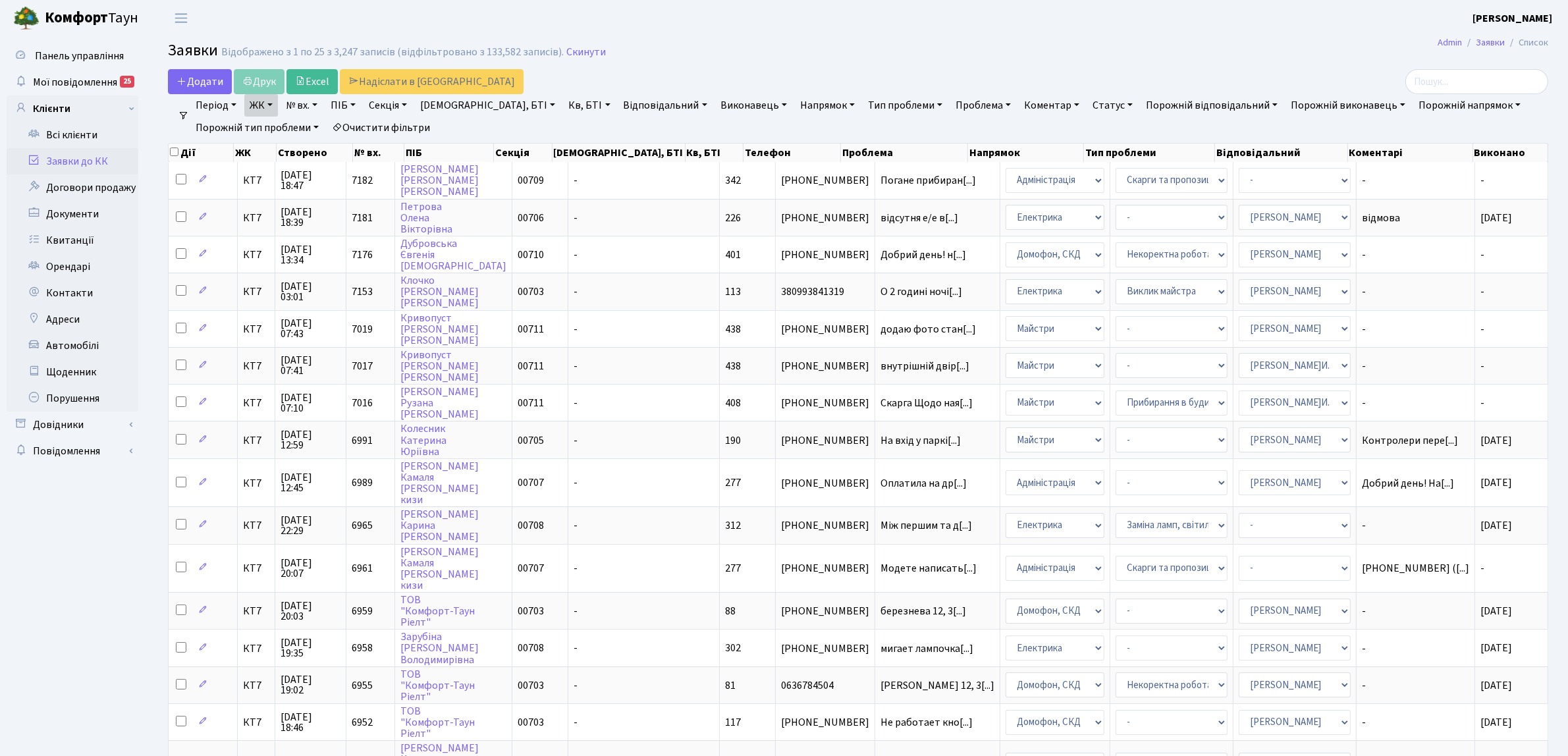
click at [398, 134] on link "Очистити фільтри" at bounding box center [381, 128] width 108 height 23
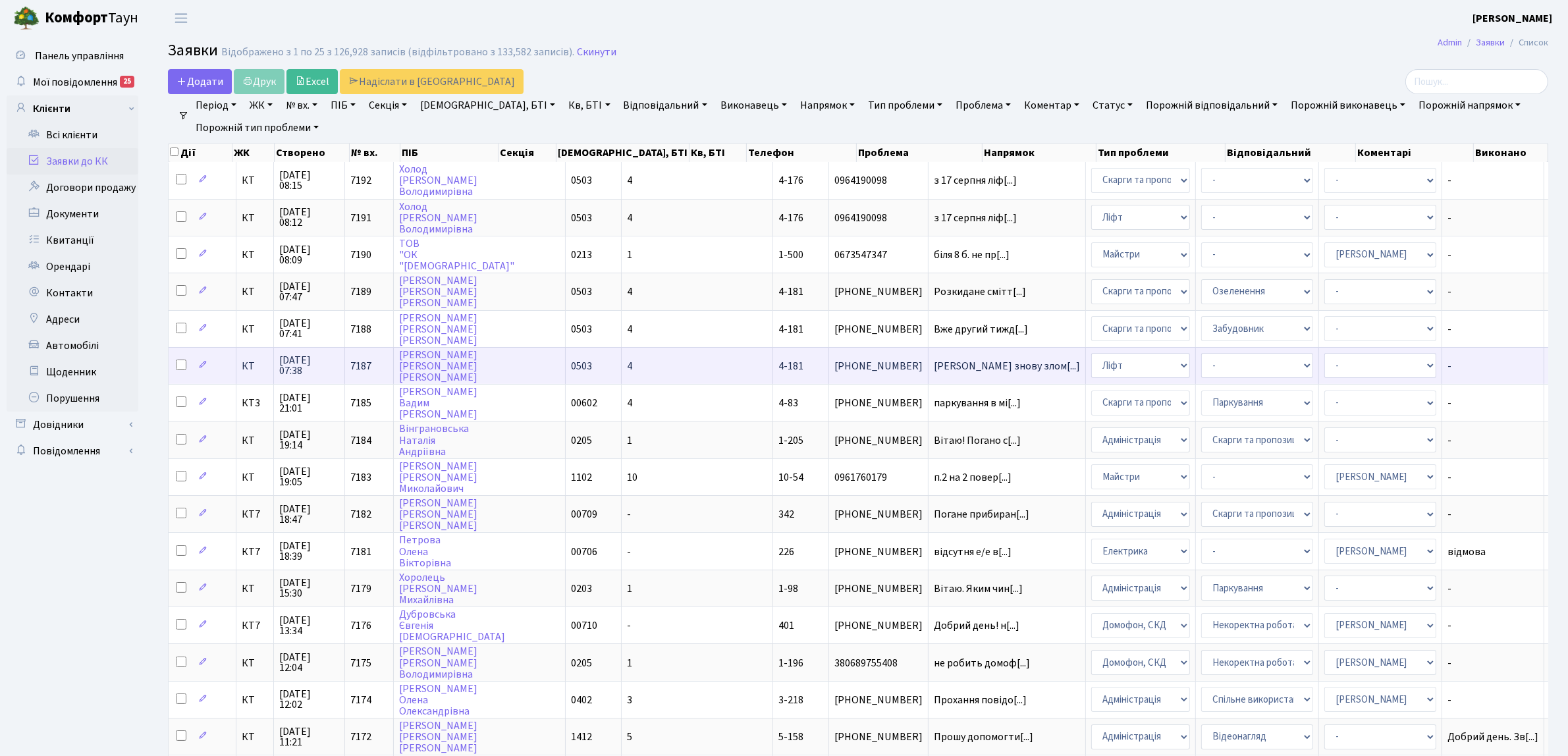
click at [244, 368] on td "КТ" at bounding box center [256, 365] width 38 height 37
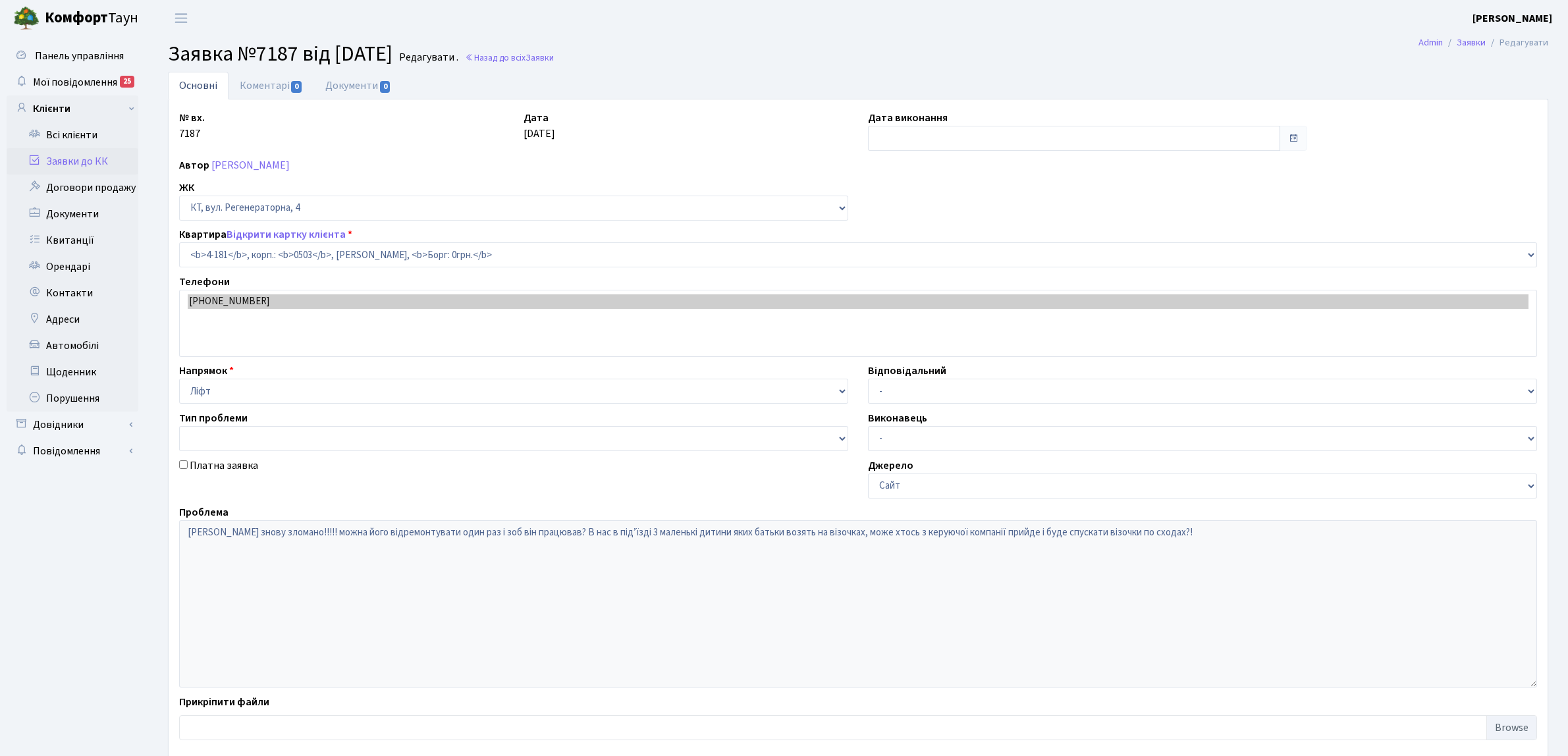
select select "1107"
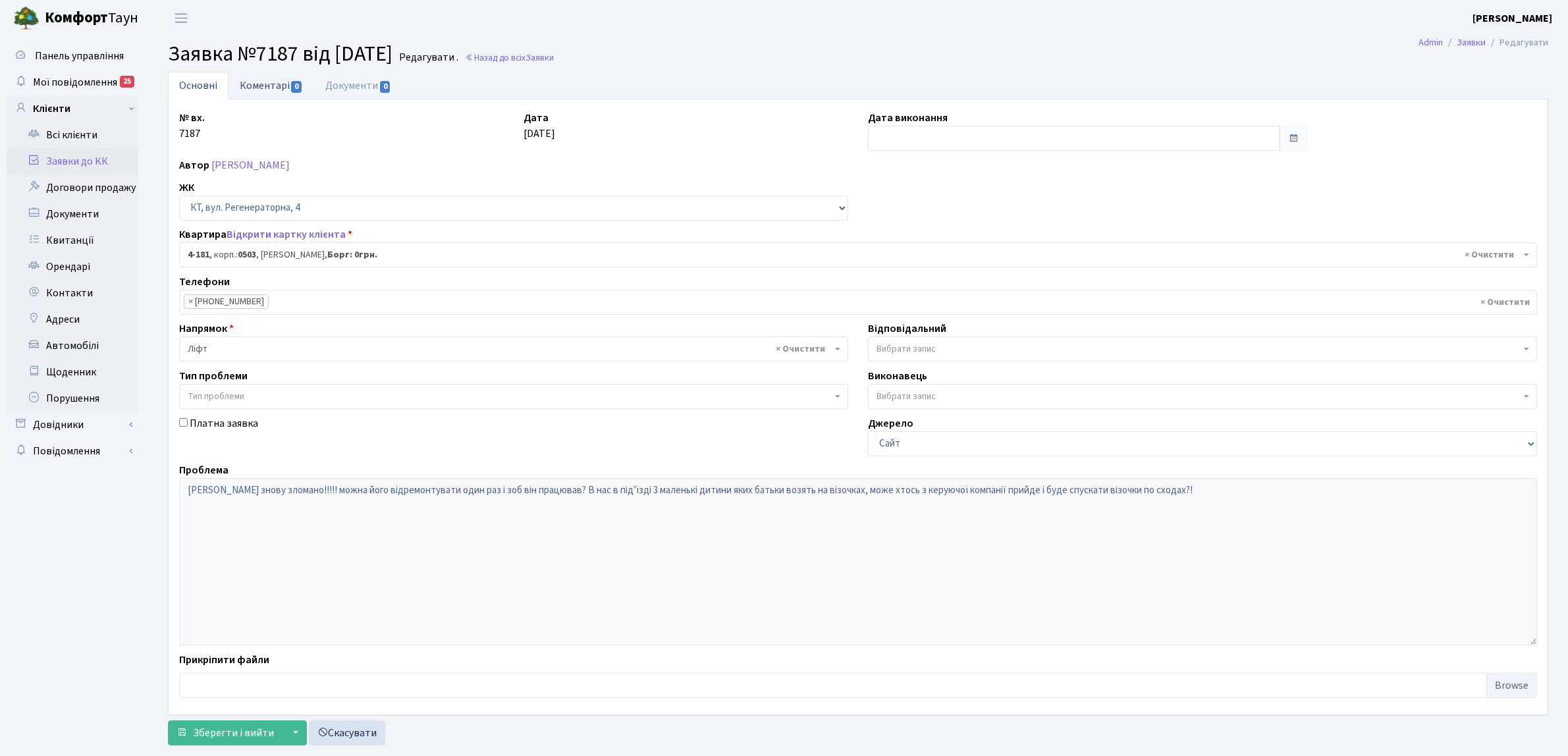
click at [277, 84] on link "Коментарі 0" at bounding box center [271, 85] width 86 height 27
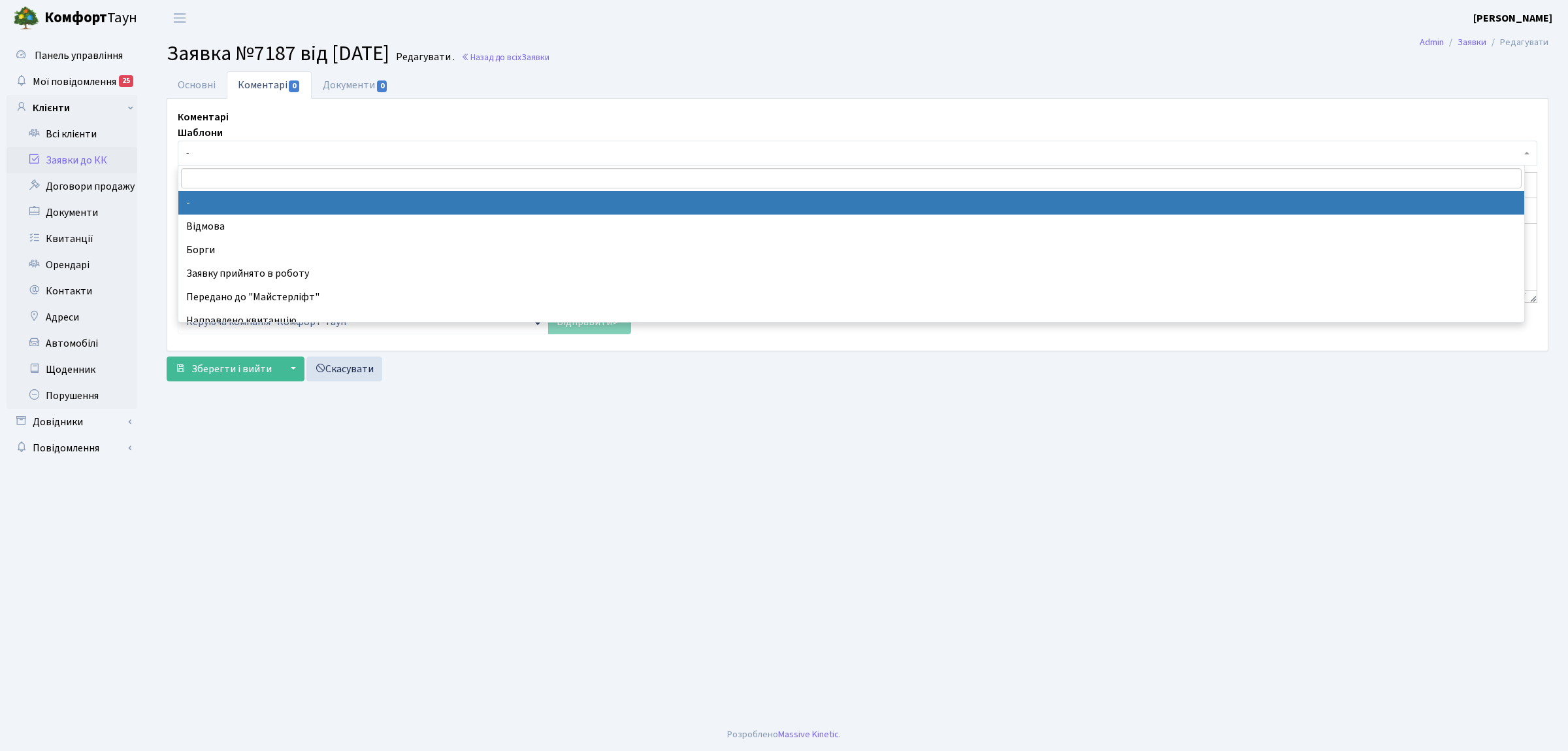
click at [274, 158] on span "-" at bounding box center [854, 153] width 1335 height 13
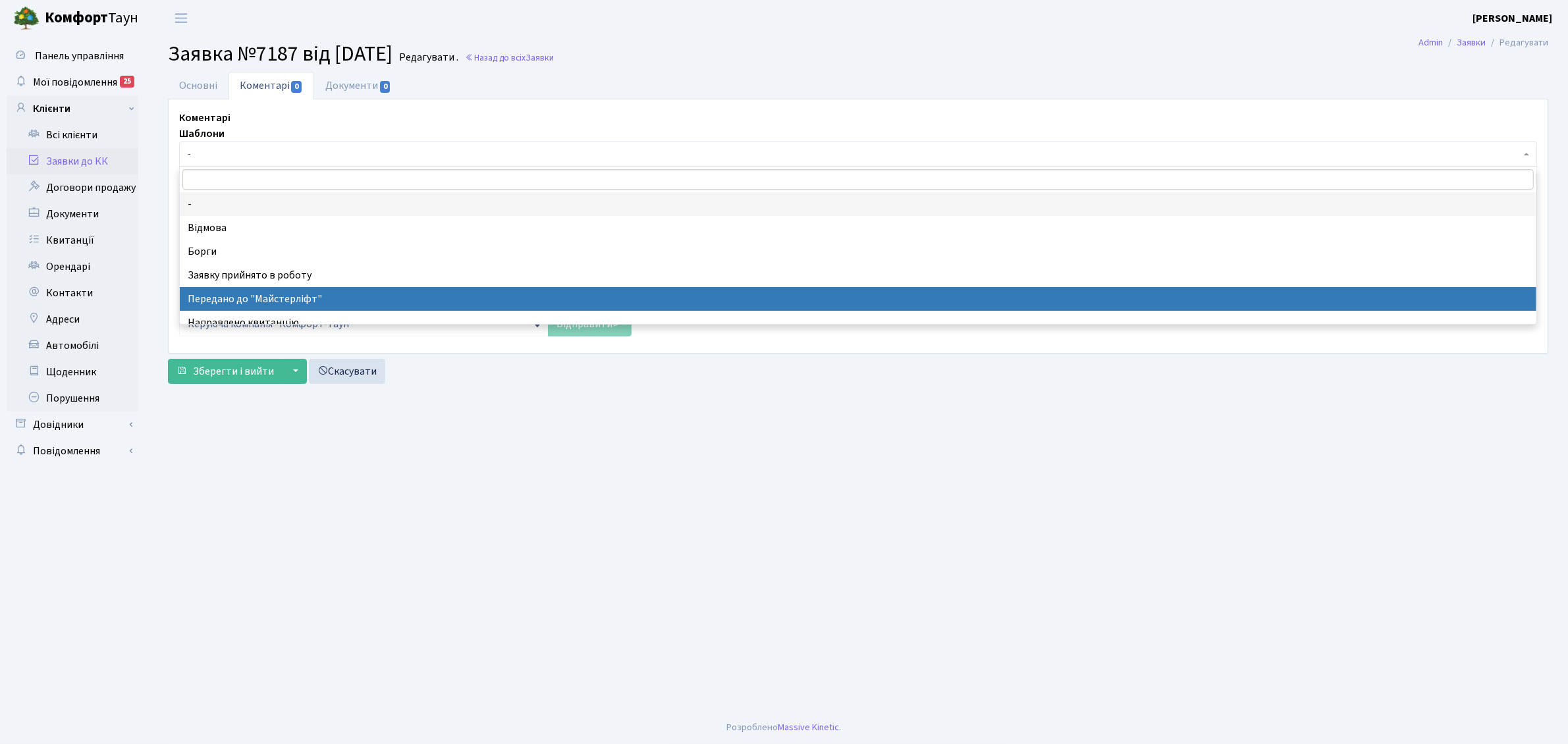
select select "9"
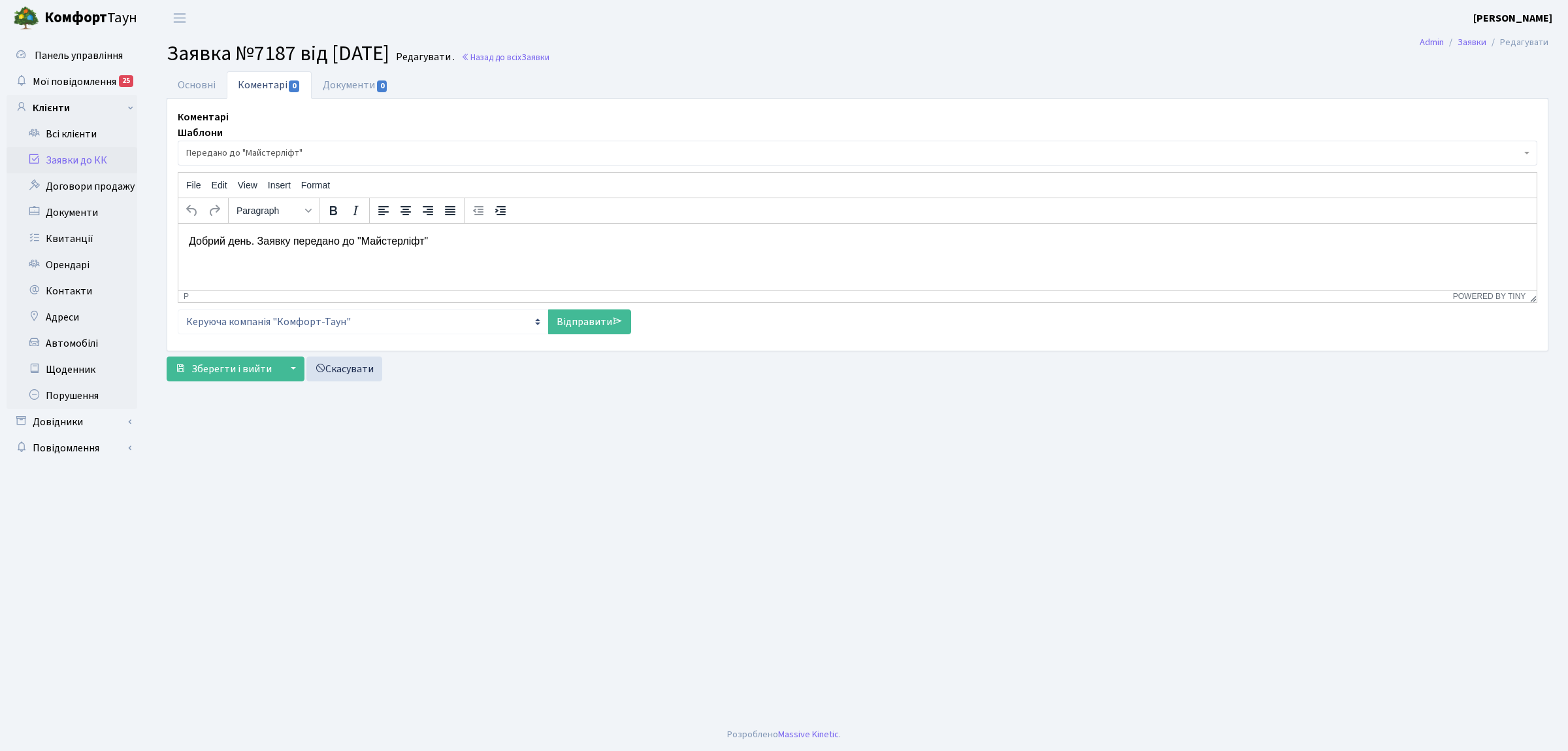
click at [610, 342] on div "Коментарі Шаблони - Відмова Борги Заявку прийнято в роботу Передано до "Майстер…" at bounding box center [857, 225] width 1380 height 252
click at [582, 331] on link "Відправити" at bounding box center [589, 322] width 83 height 25
select select
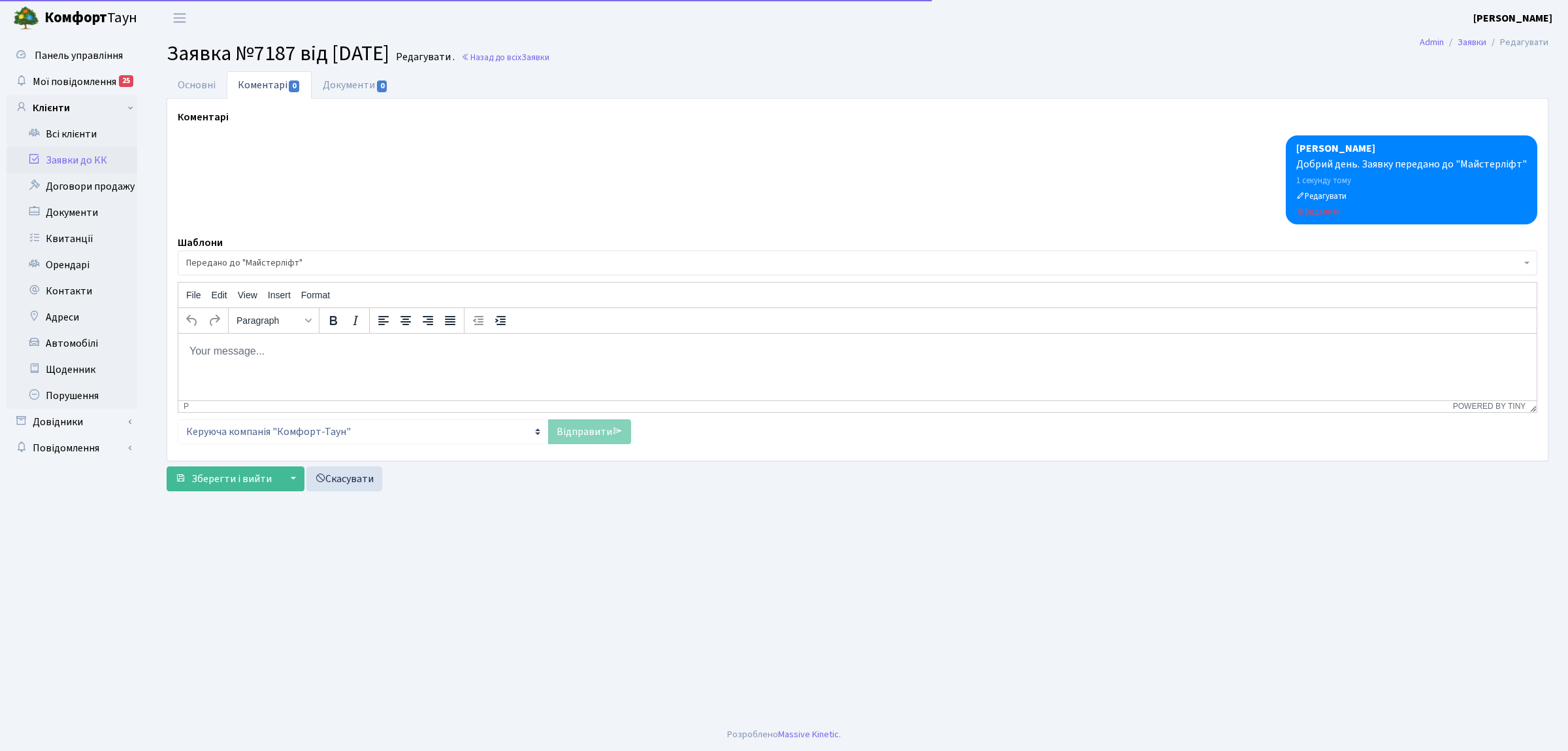
click at [93, 162] on link "Заявки до КК" at bounding box center [72, 160] width 131 height 26
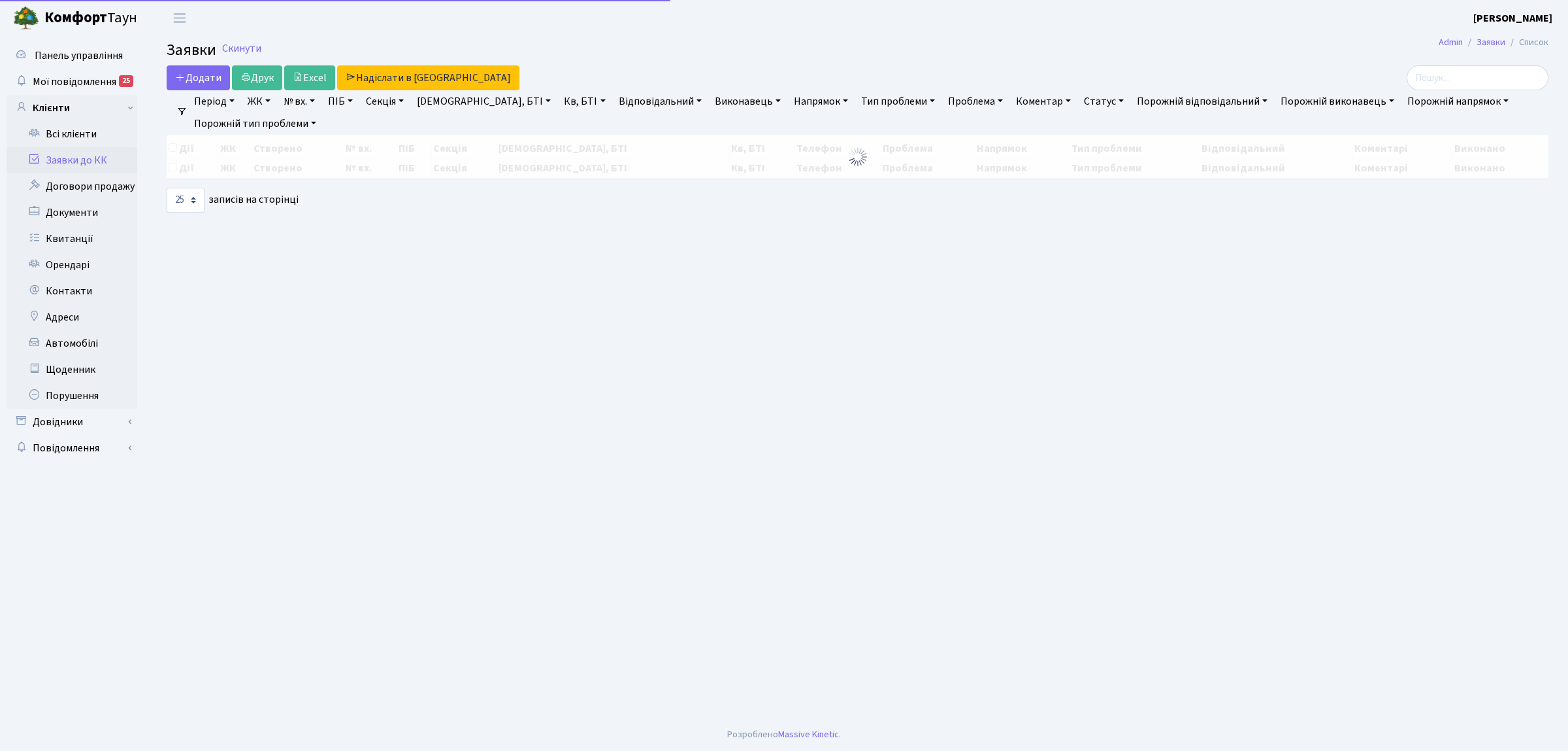
select select "25"
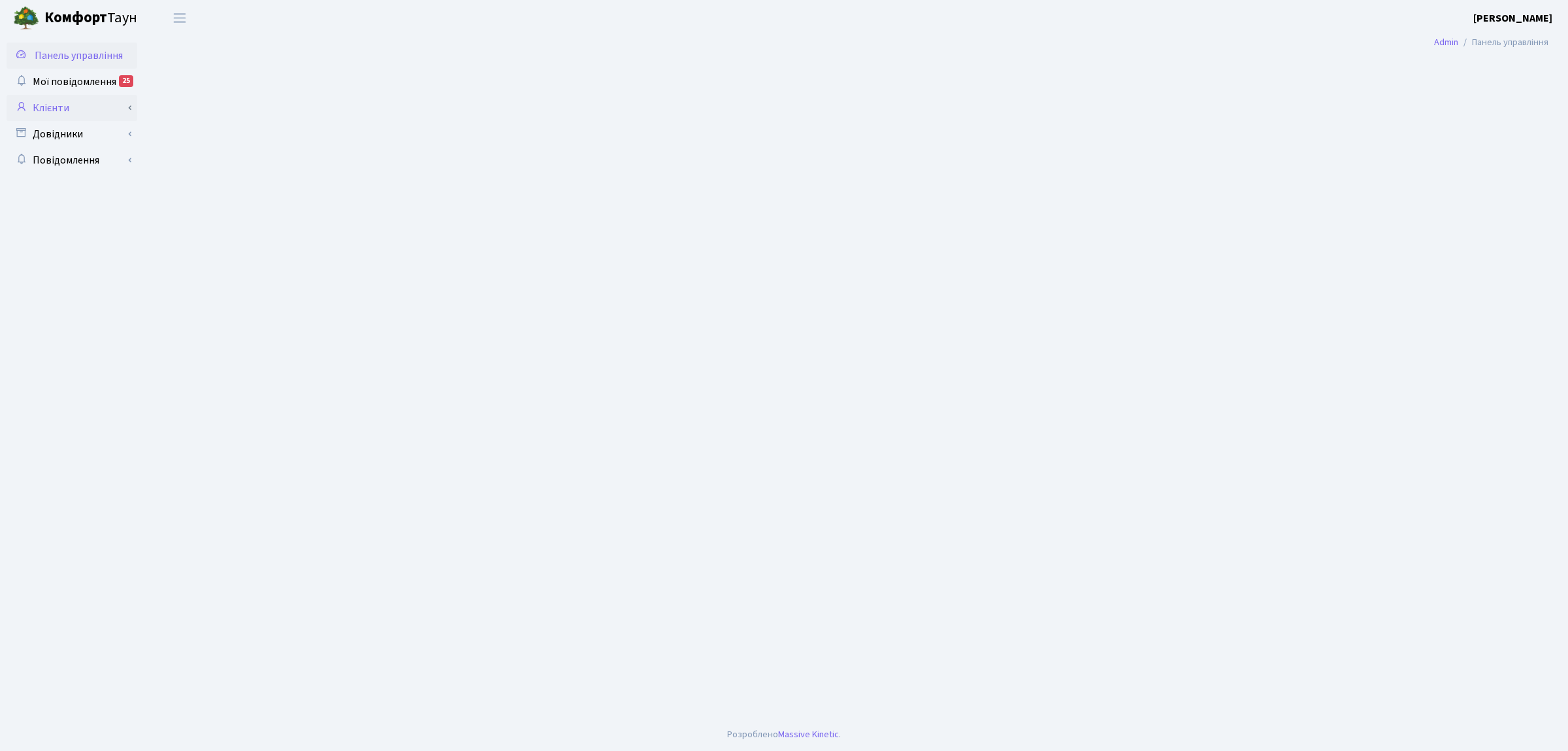
click at [73, 112] on link "Клієнти" at bounding box center [72, 108] width 131 height 26
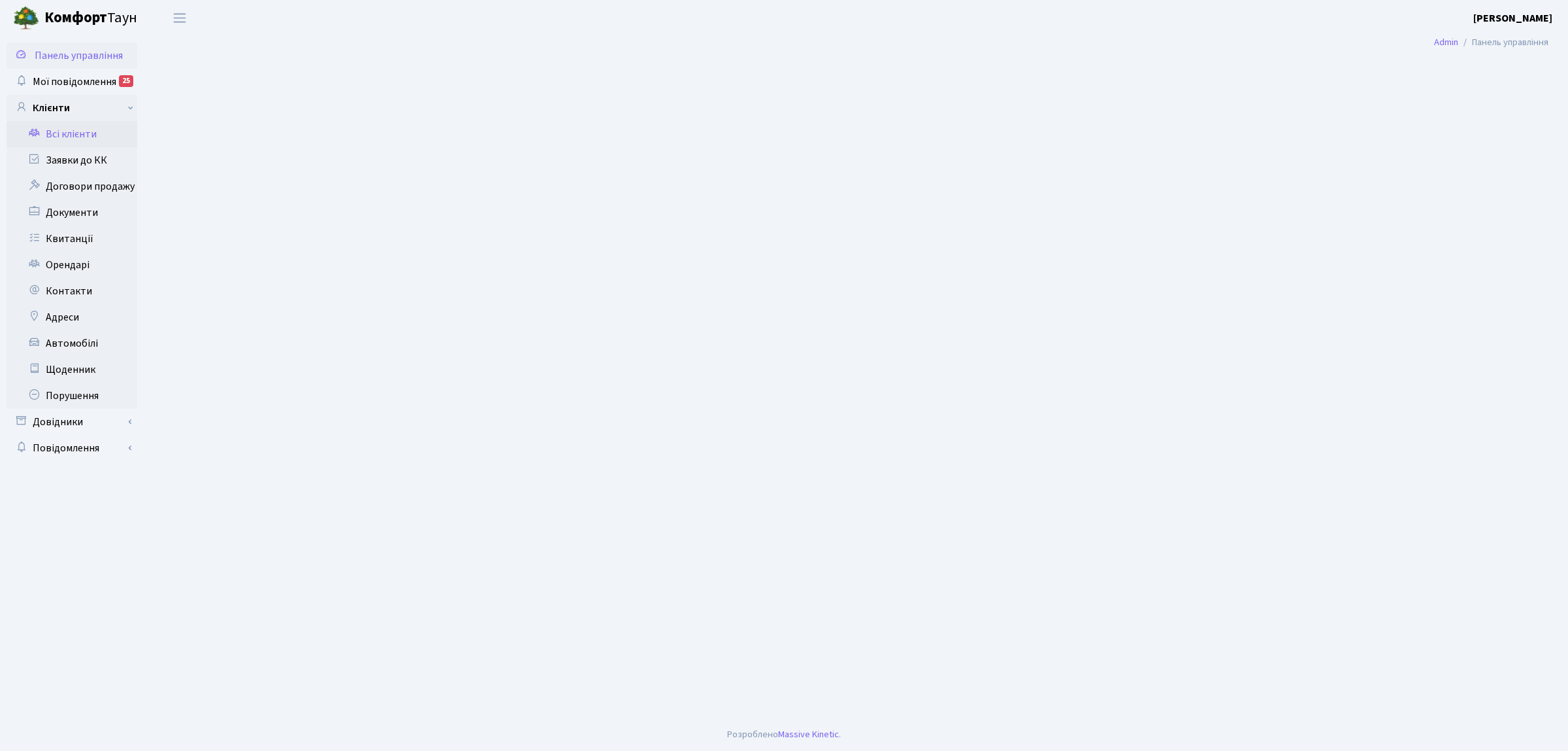
click at [74, 131] on link "Всі клієнти" at bounding box center [72, 134] width 131 height 26
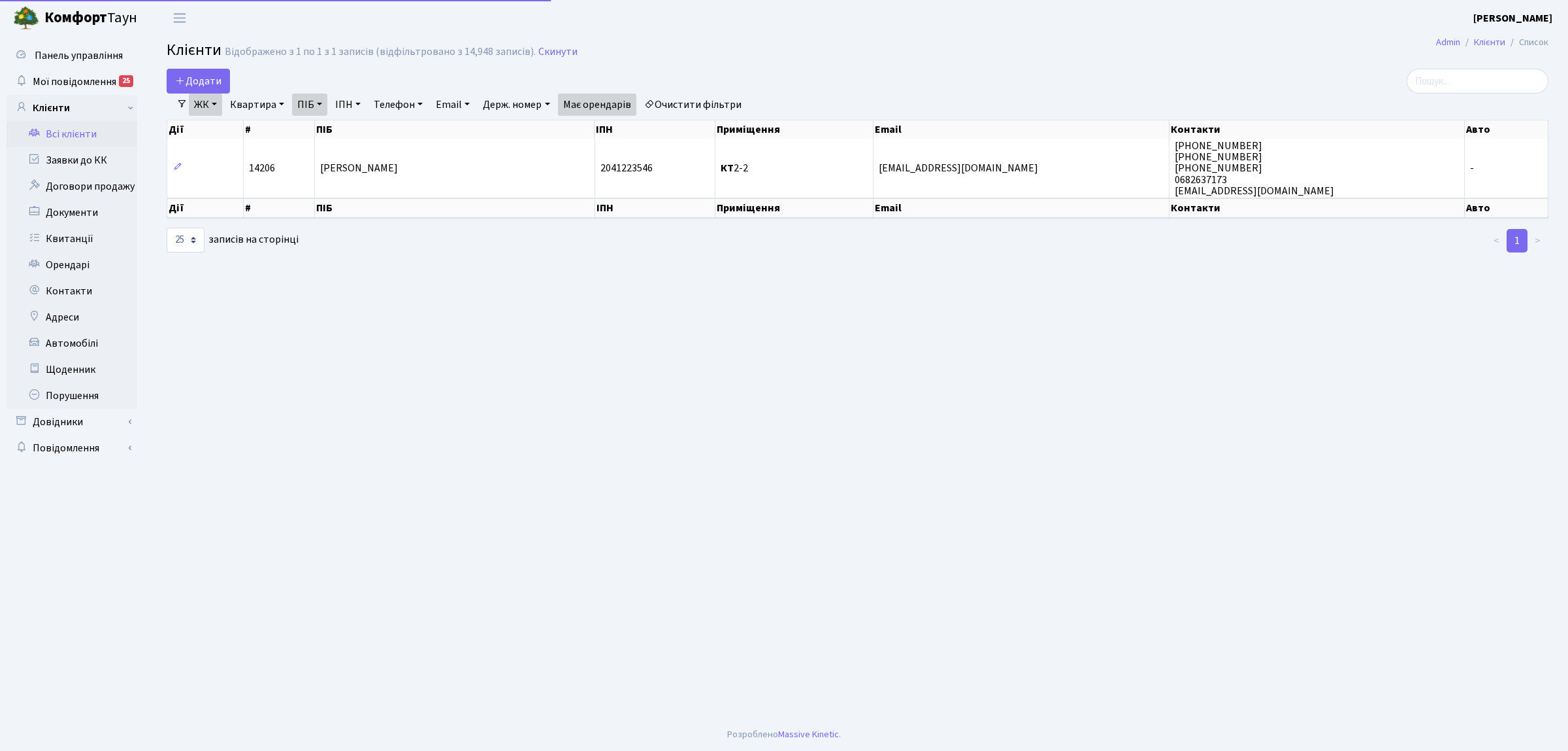
select select "25"
click at [73, 160] on link "Заявки до КК" at bounding box center [72, 160] width 131 height 26
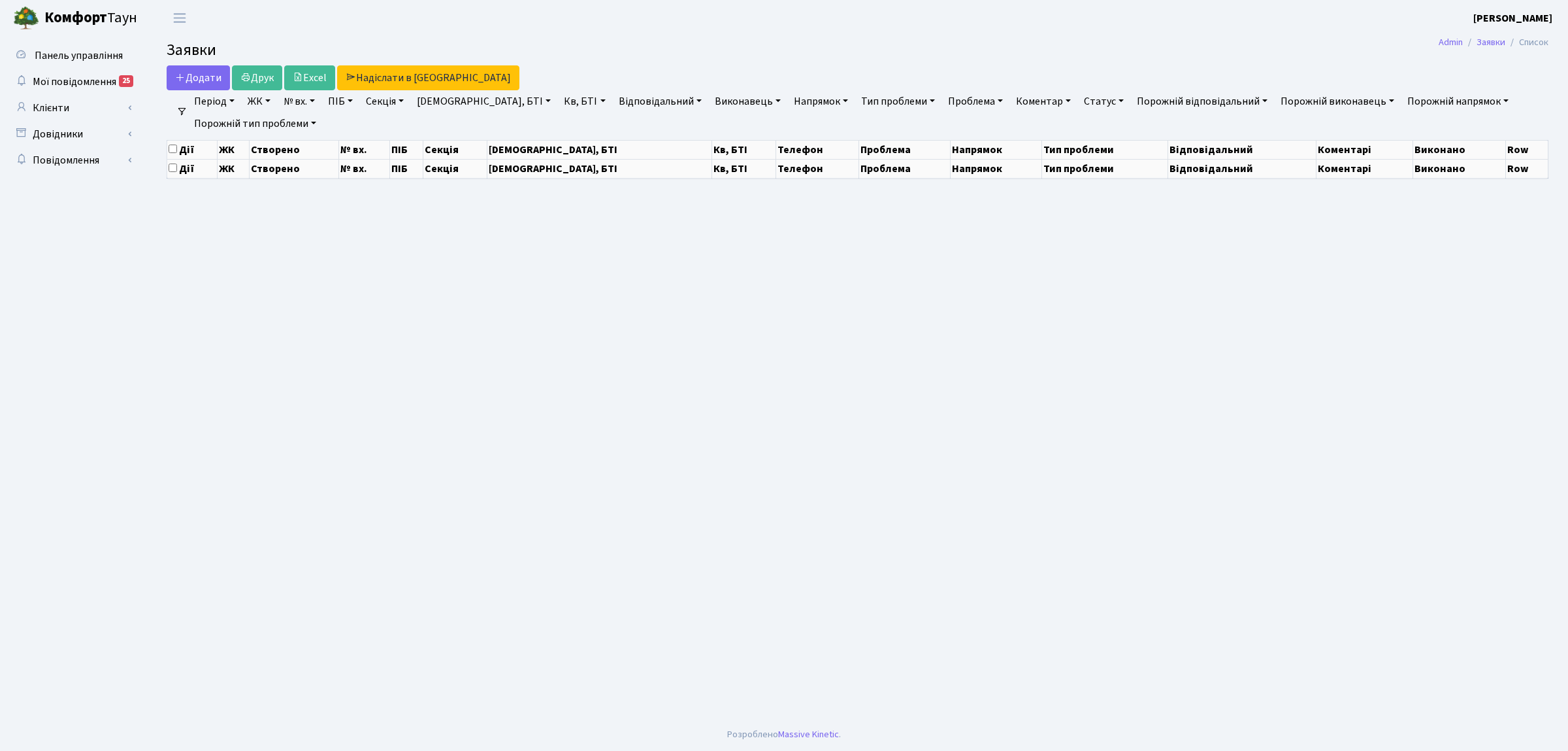
select select "25"
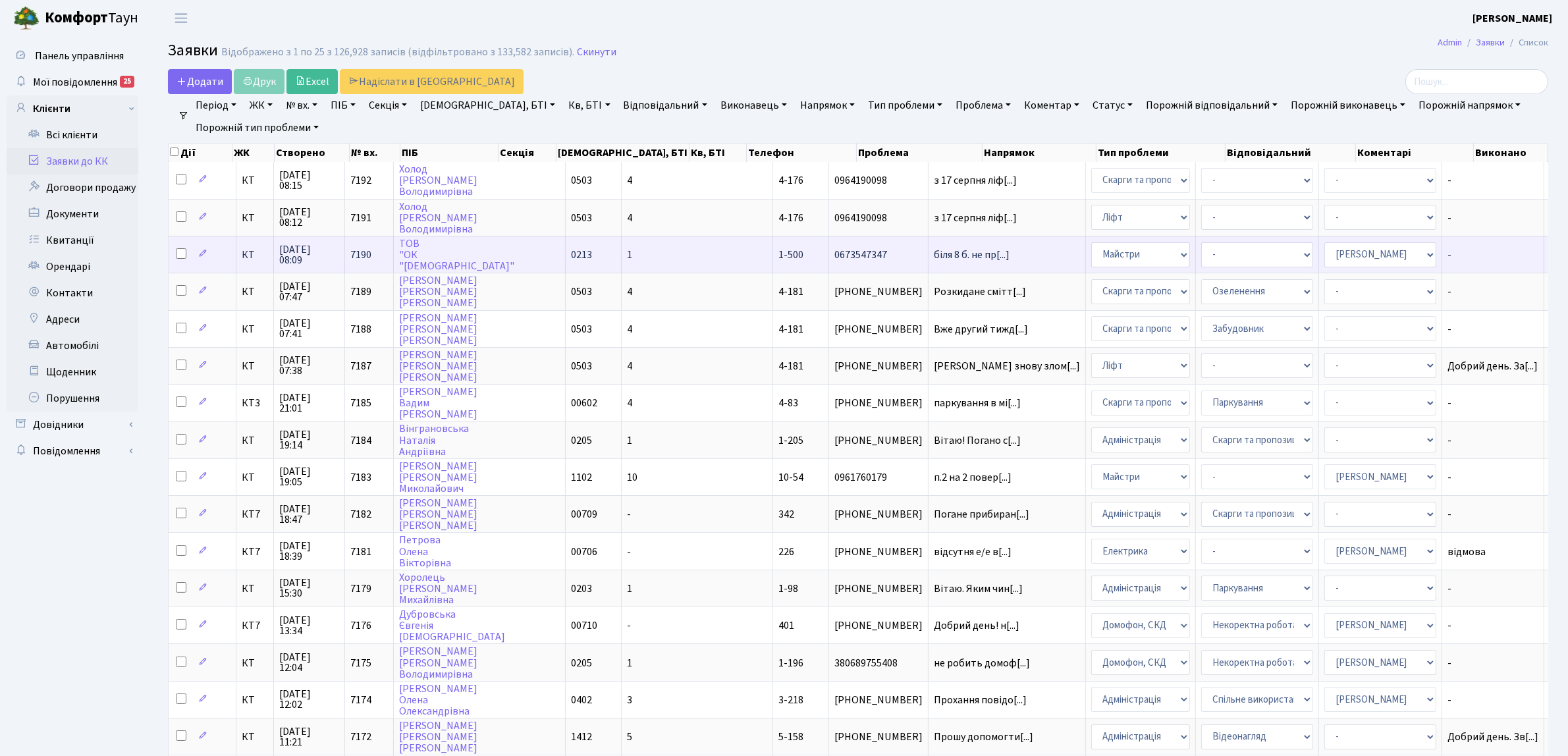
click at [255, 255] on span "КТ" at bounding box center [255, 255] width 27 height 10
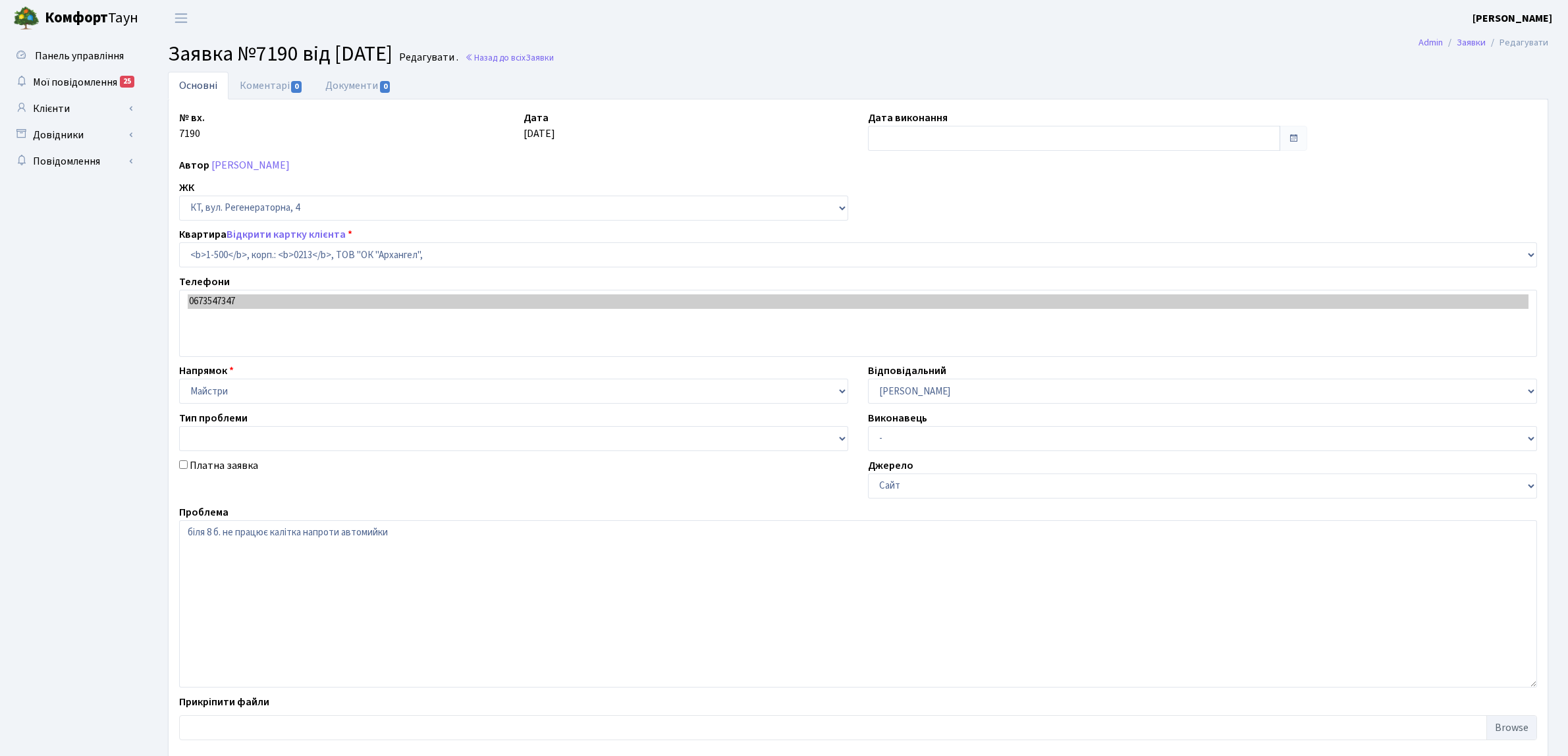
select select "16285"
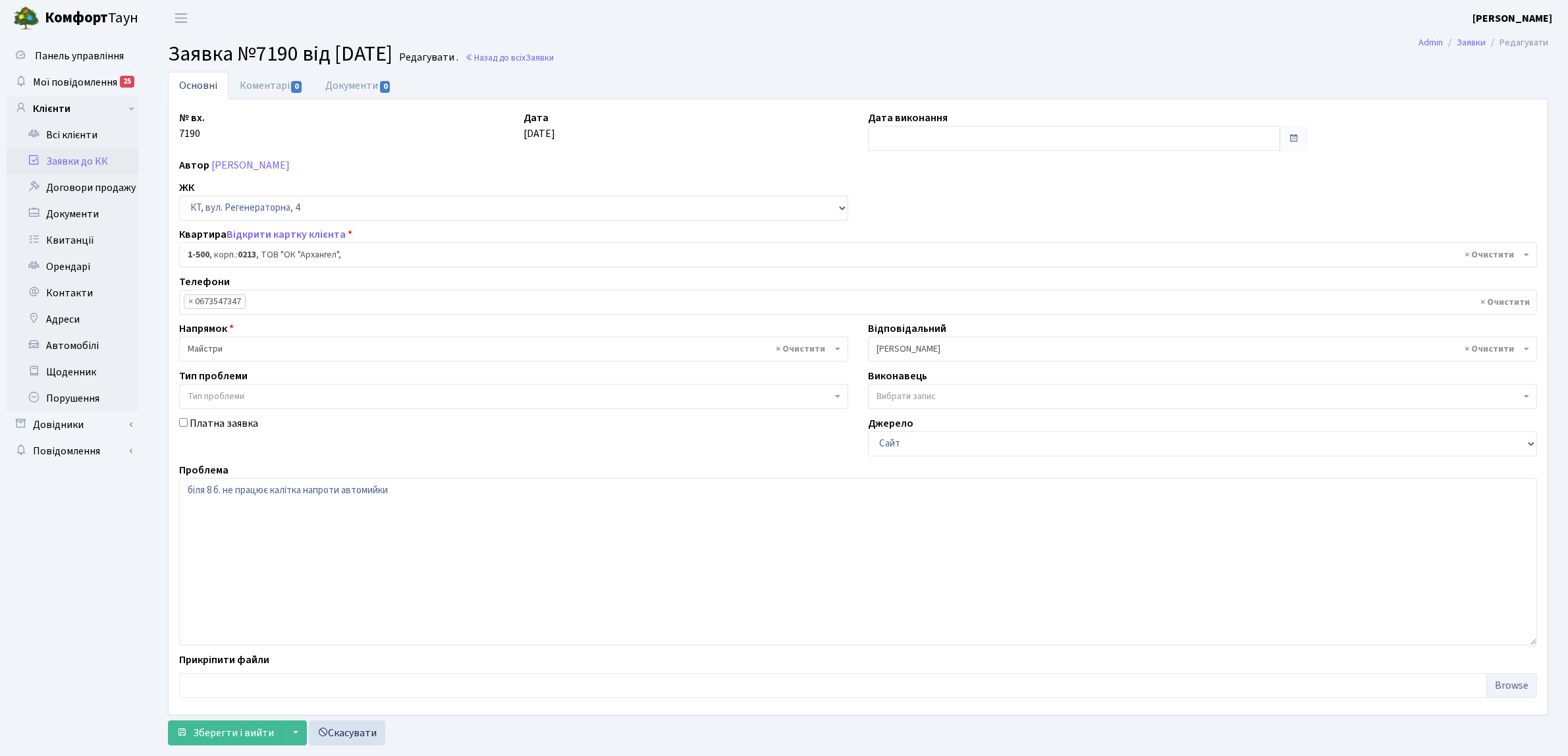
click at [909, 344] on span "× Навроцька Ю.В." at bounding box center [1198, 349] width 644 height 13
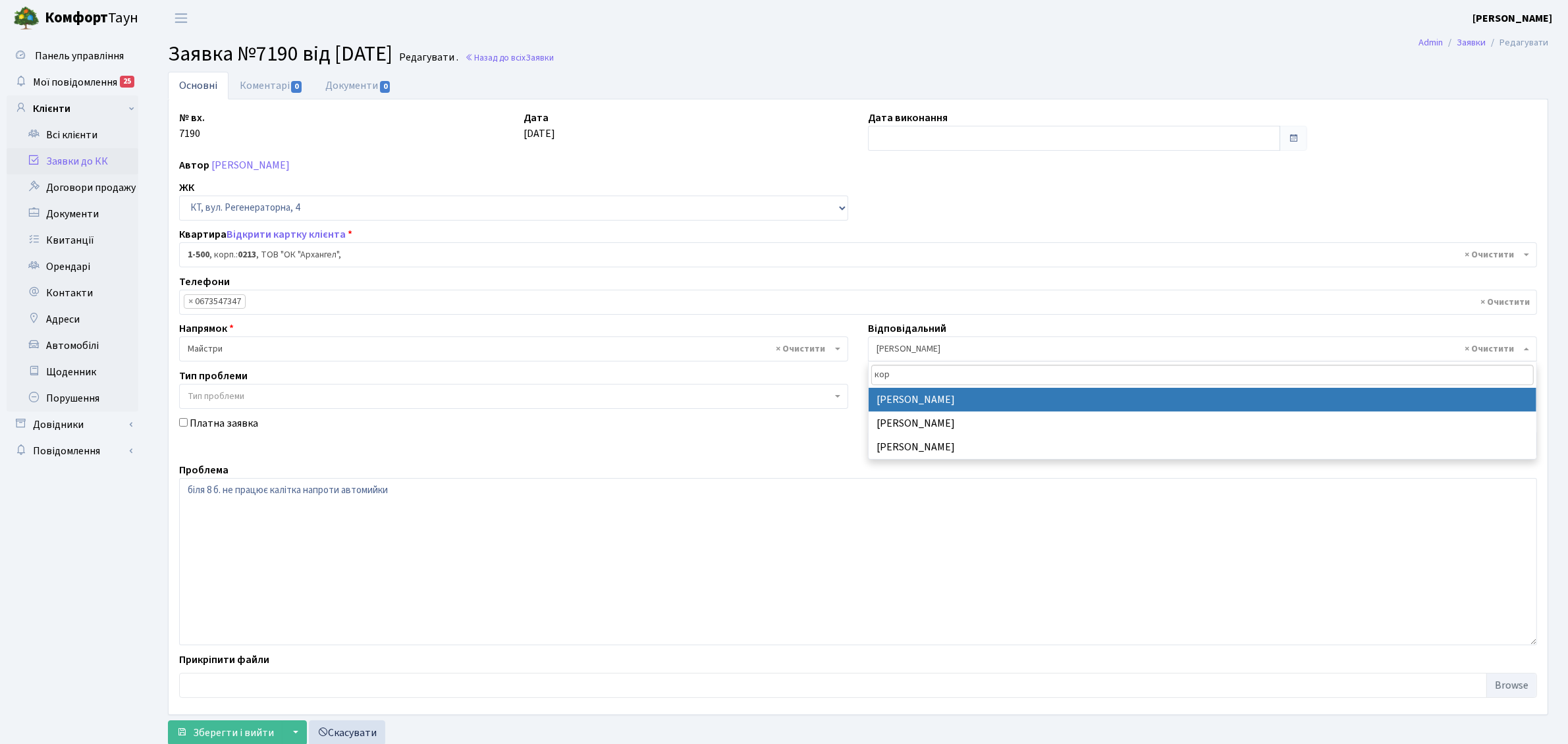
type input "кор"
click at [271, 351] on span "× Майстри" at bounding box center [510, 349] width 644 height 13
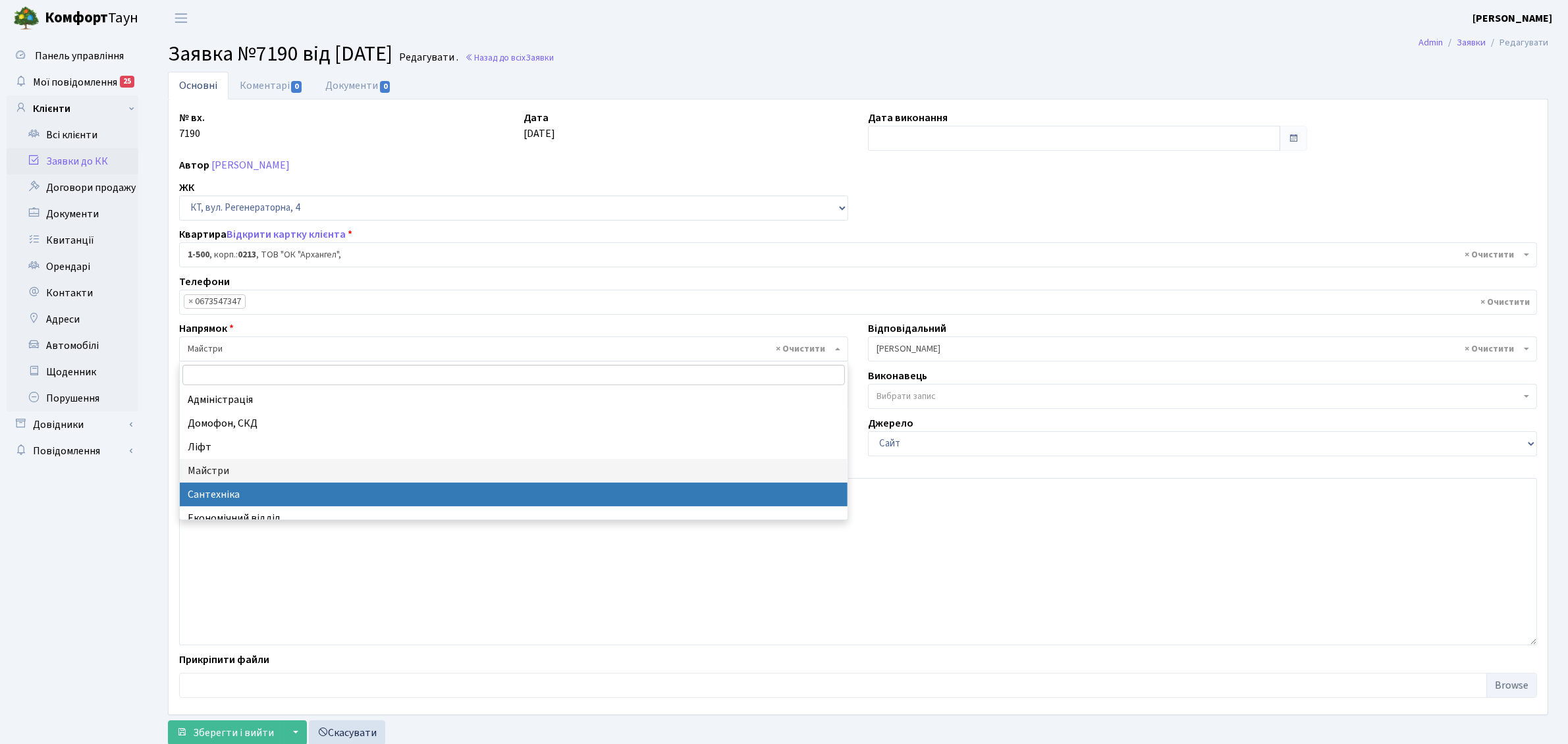
scroll to position [83, 0]
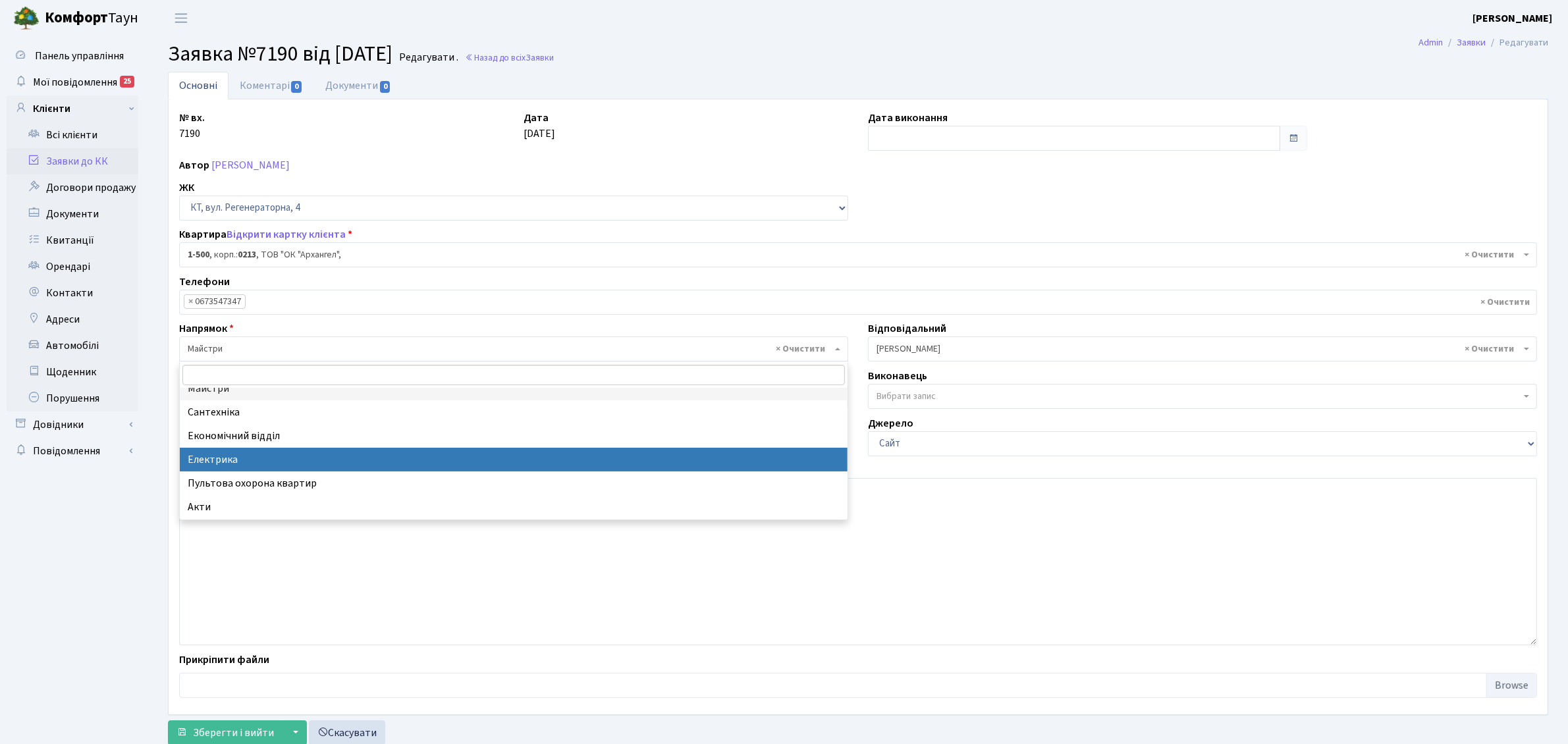
select select "3"
select select
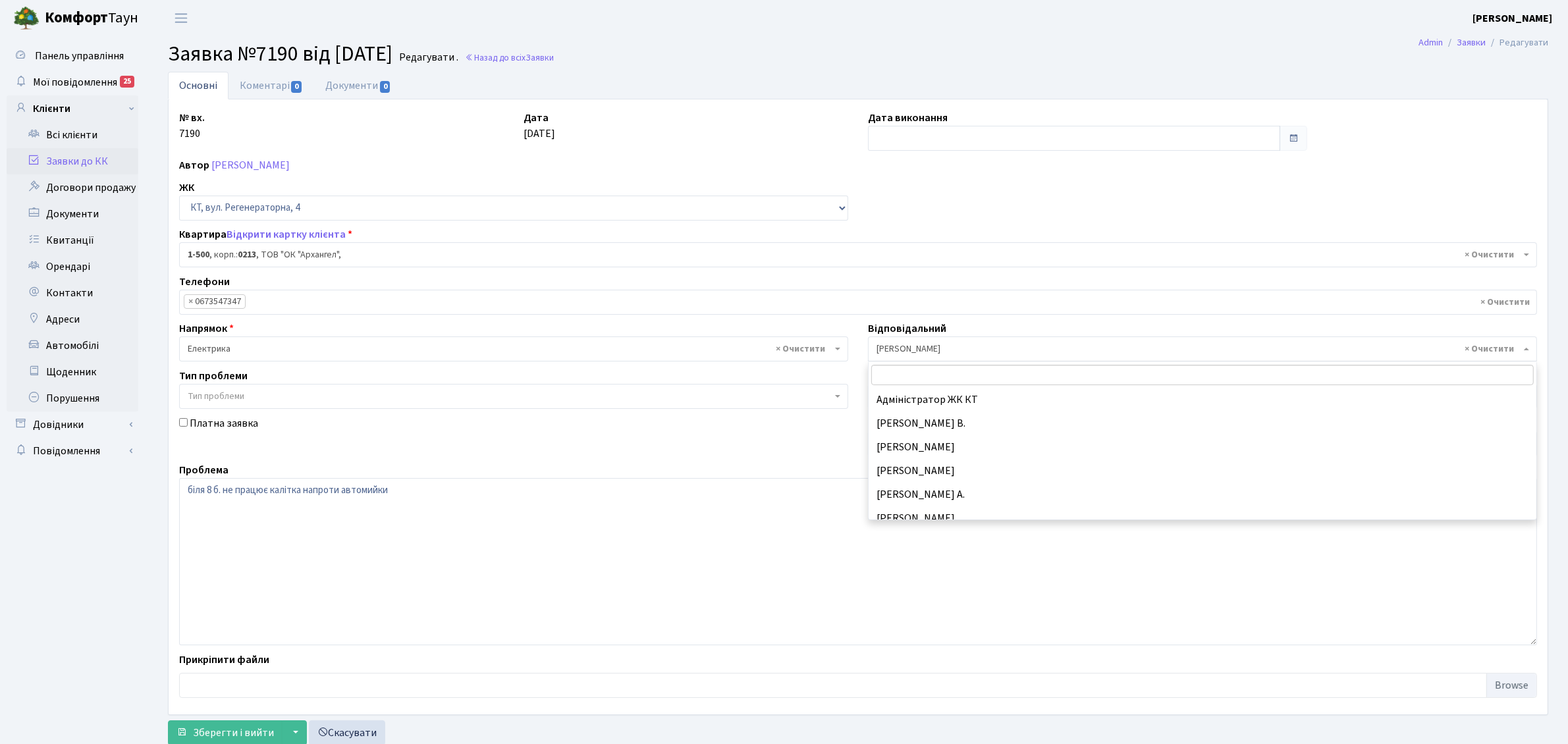
click at [1019, 353] on span "× Навроцька Ю.В." at bounding box center [1198, 349] width 644 height 13
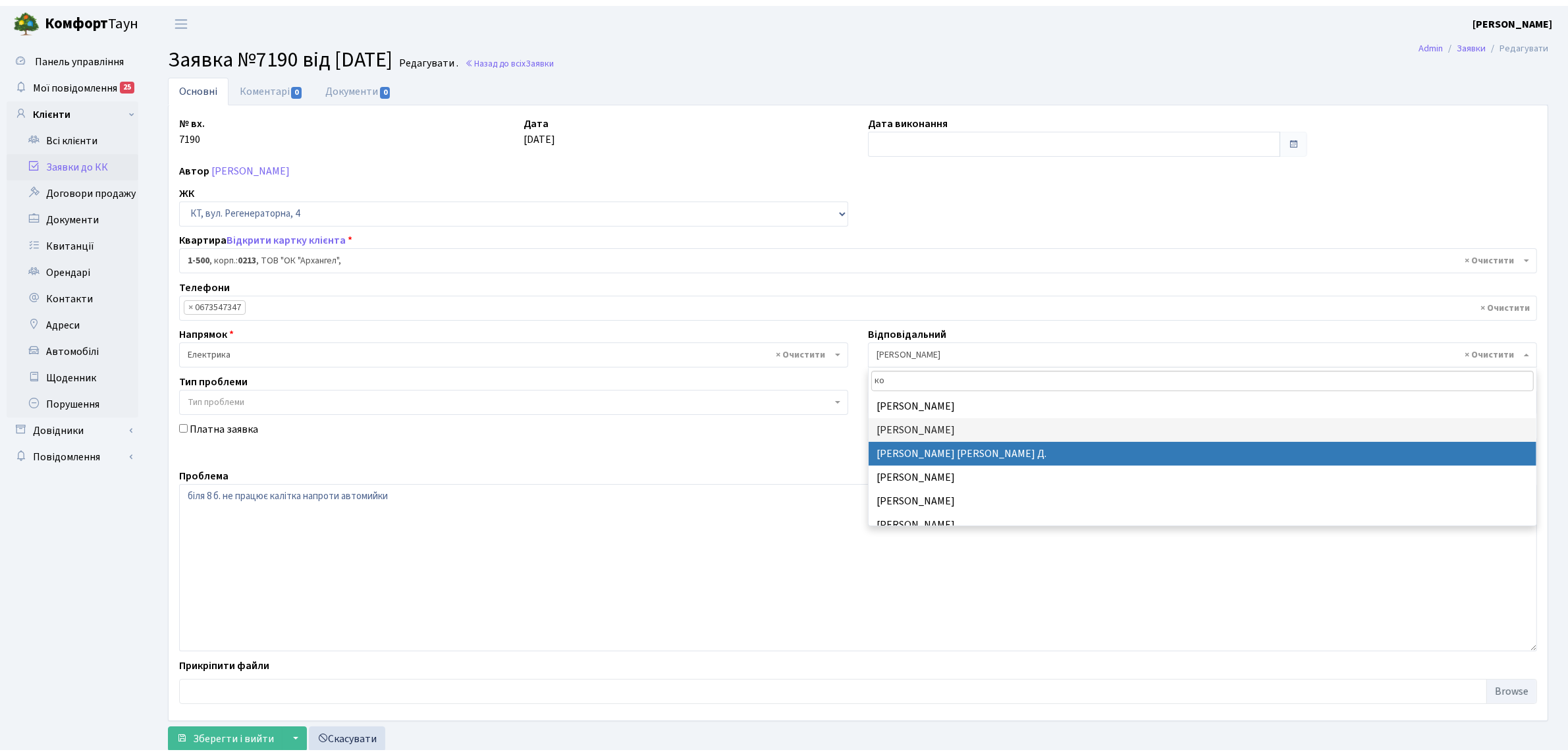
scroll to position [0, 0]
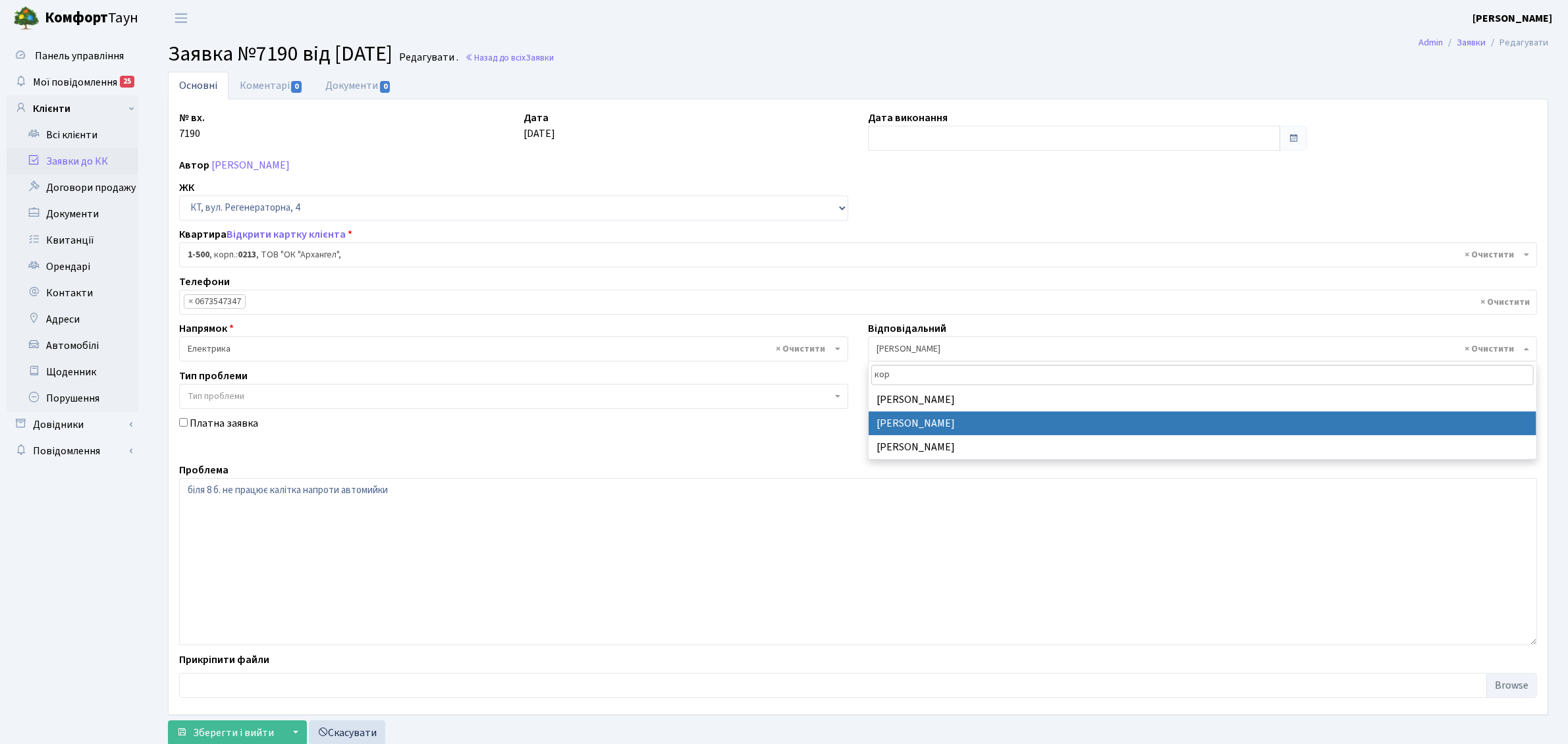
type input "кор"
select select "22"
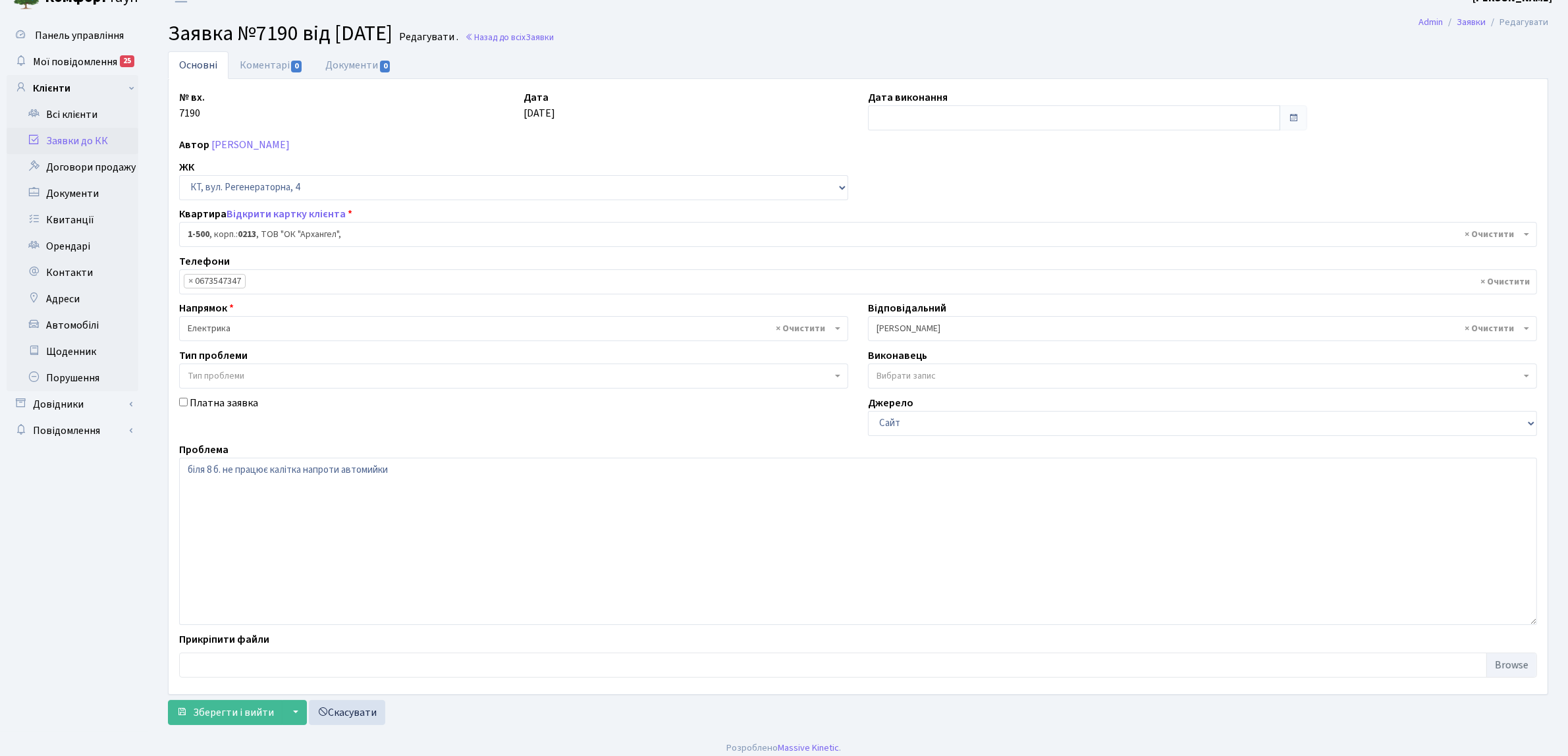
scroll to position [29, 0]
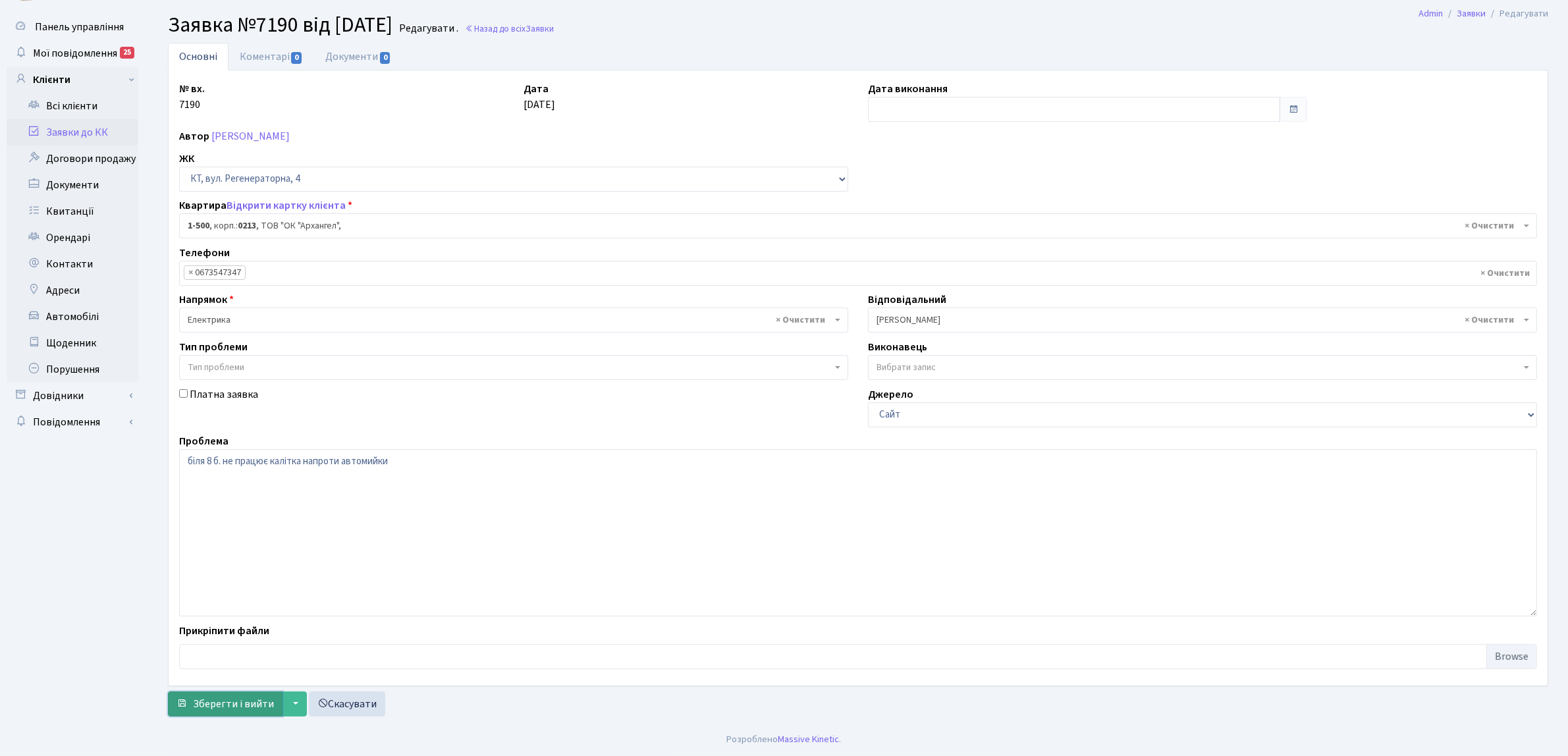
click at [232, 703] on span "Зберегти і вийти" at bounding box center [233, 703] width 81 height 14
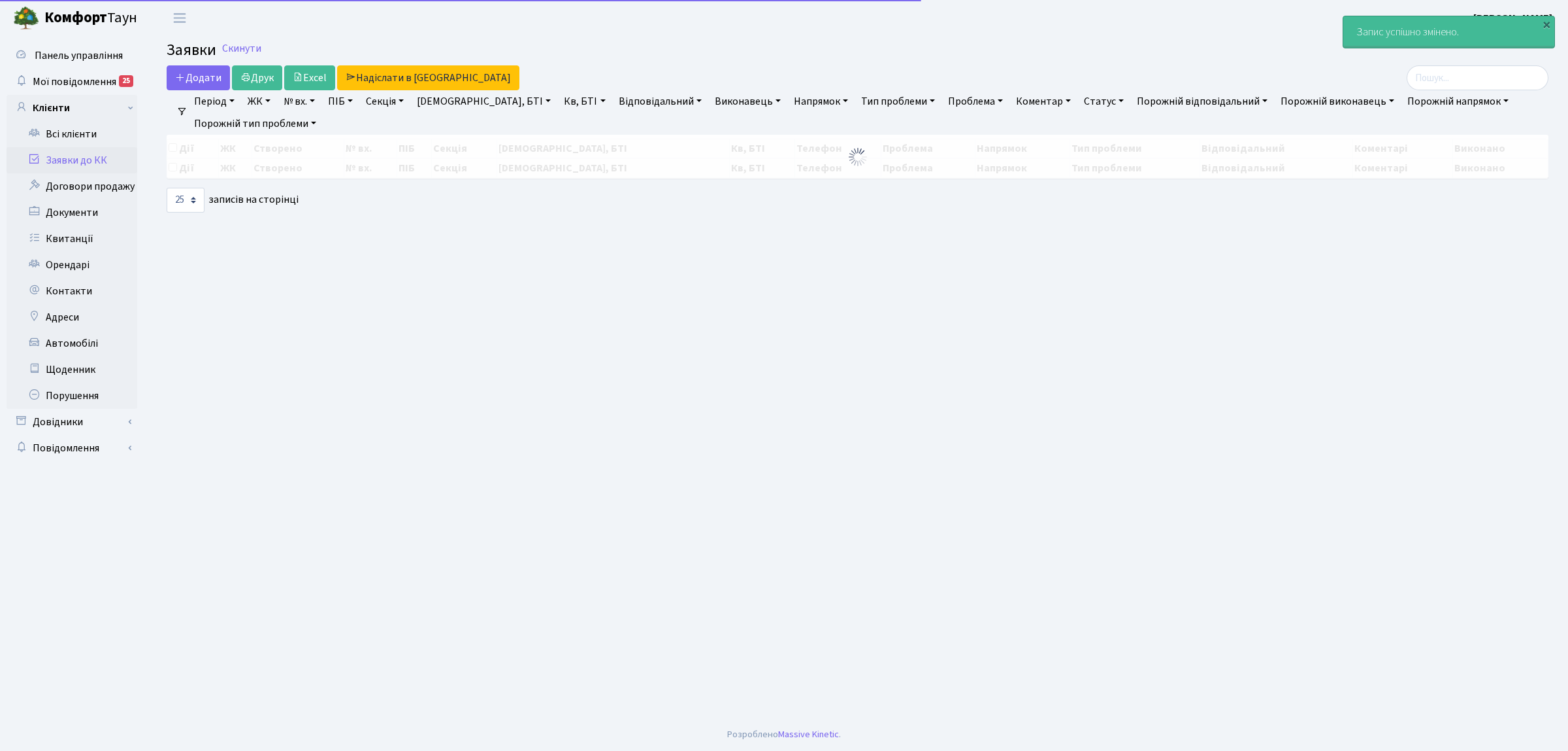
select select "25"
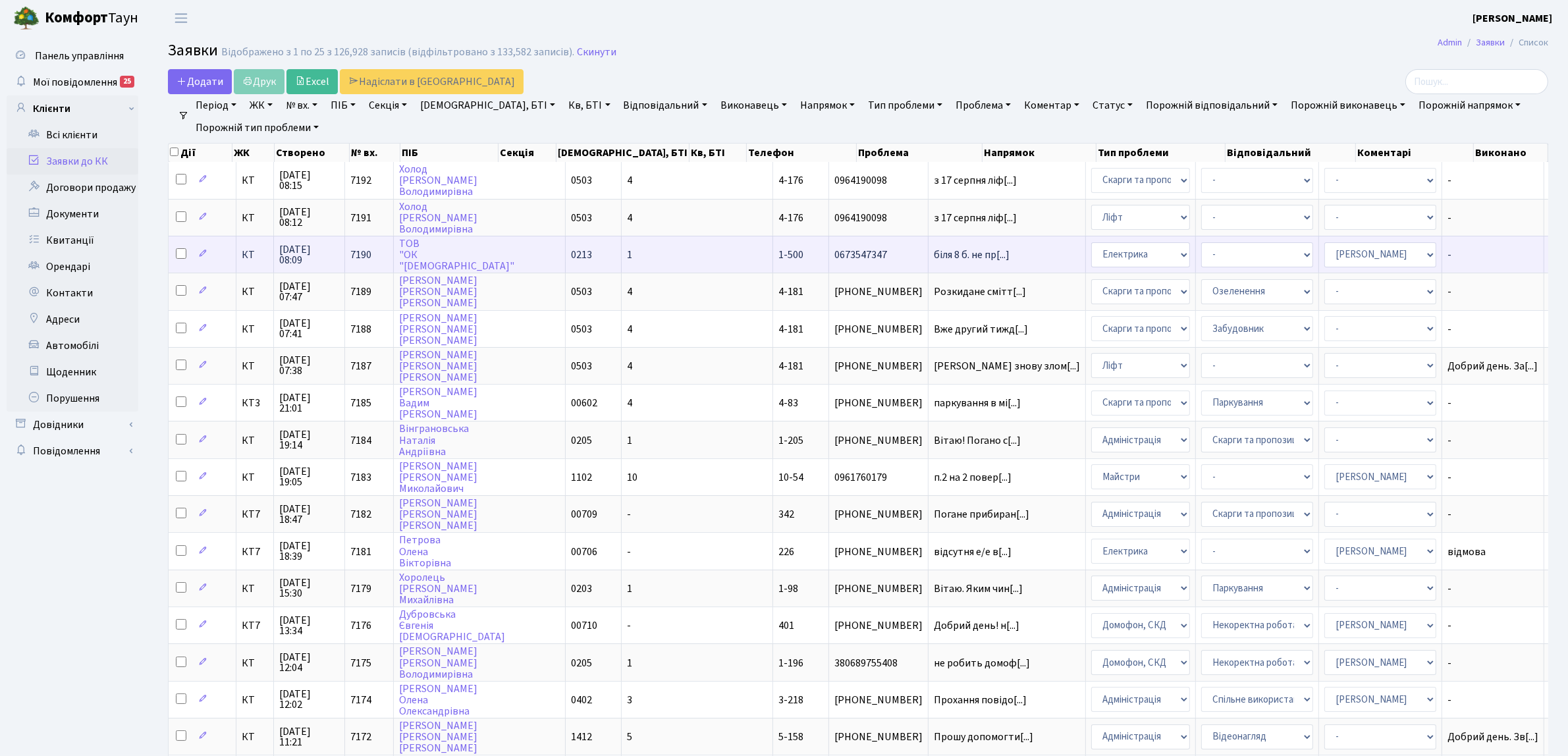
click at [834, 255] on span "0673547347" at bounding box center [878, 255] width 88 height 10
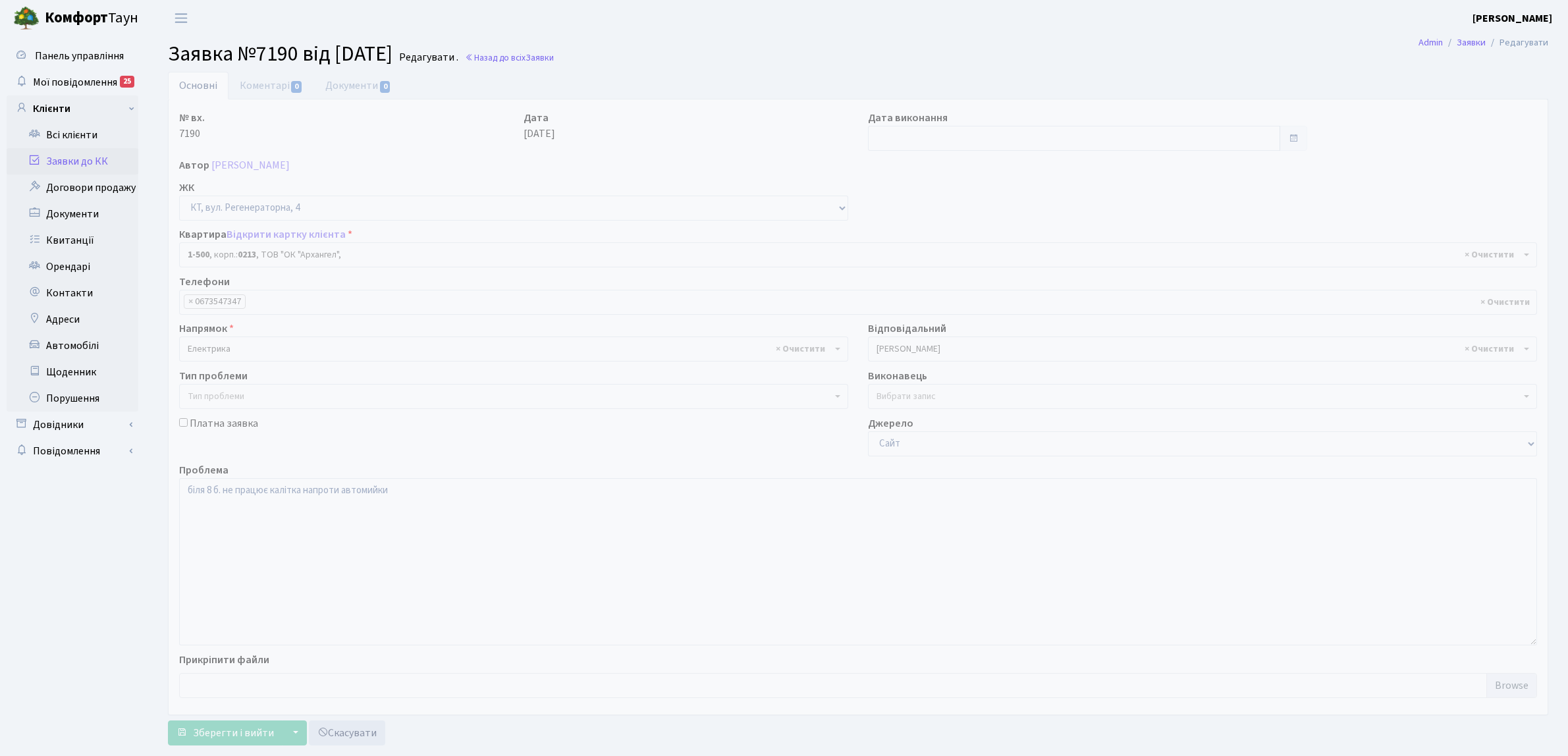
select select "16285"
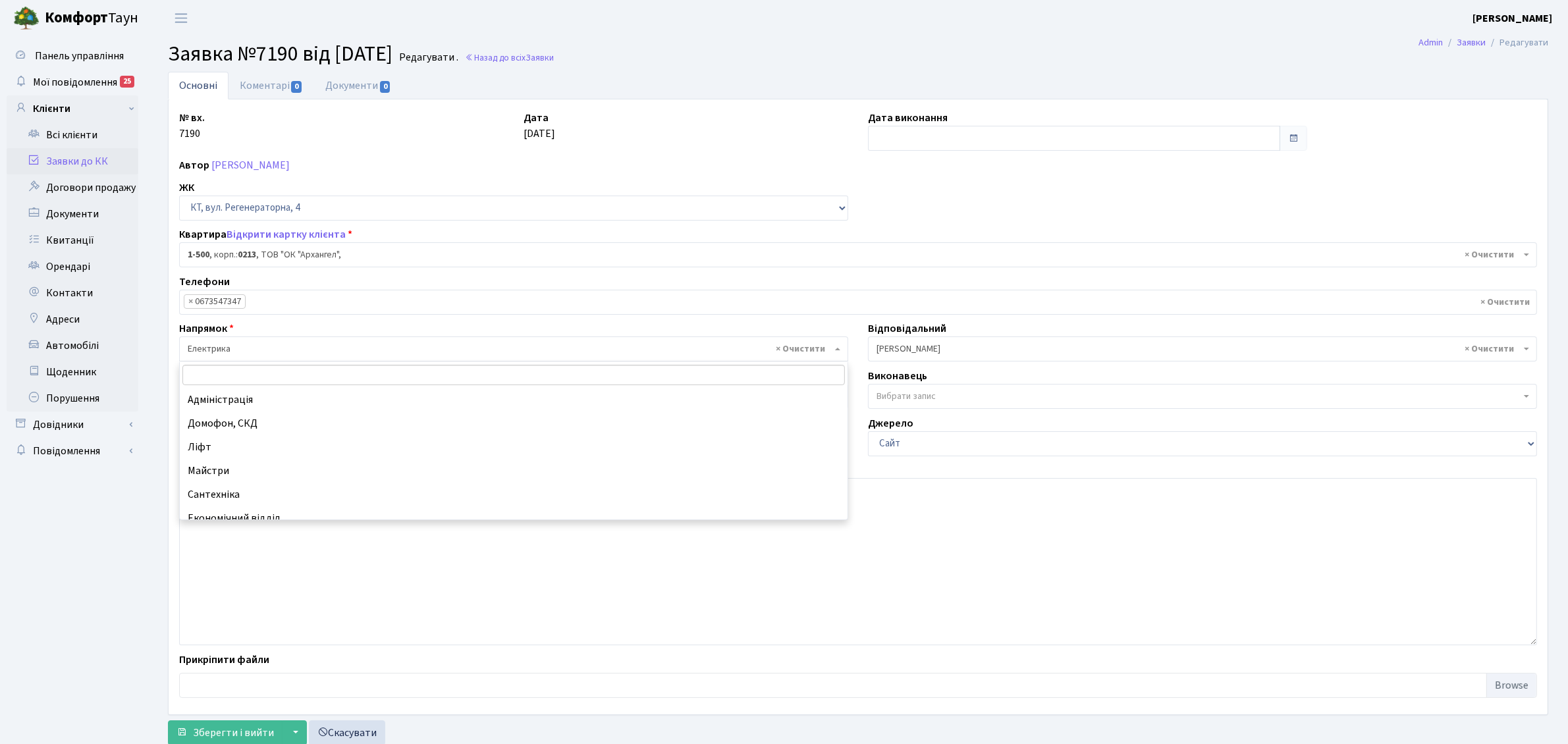
click at [242, 351] on span "× Електрика" at bounding box center [510, 349] width 644 height 13
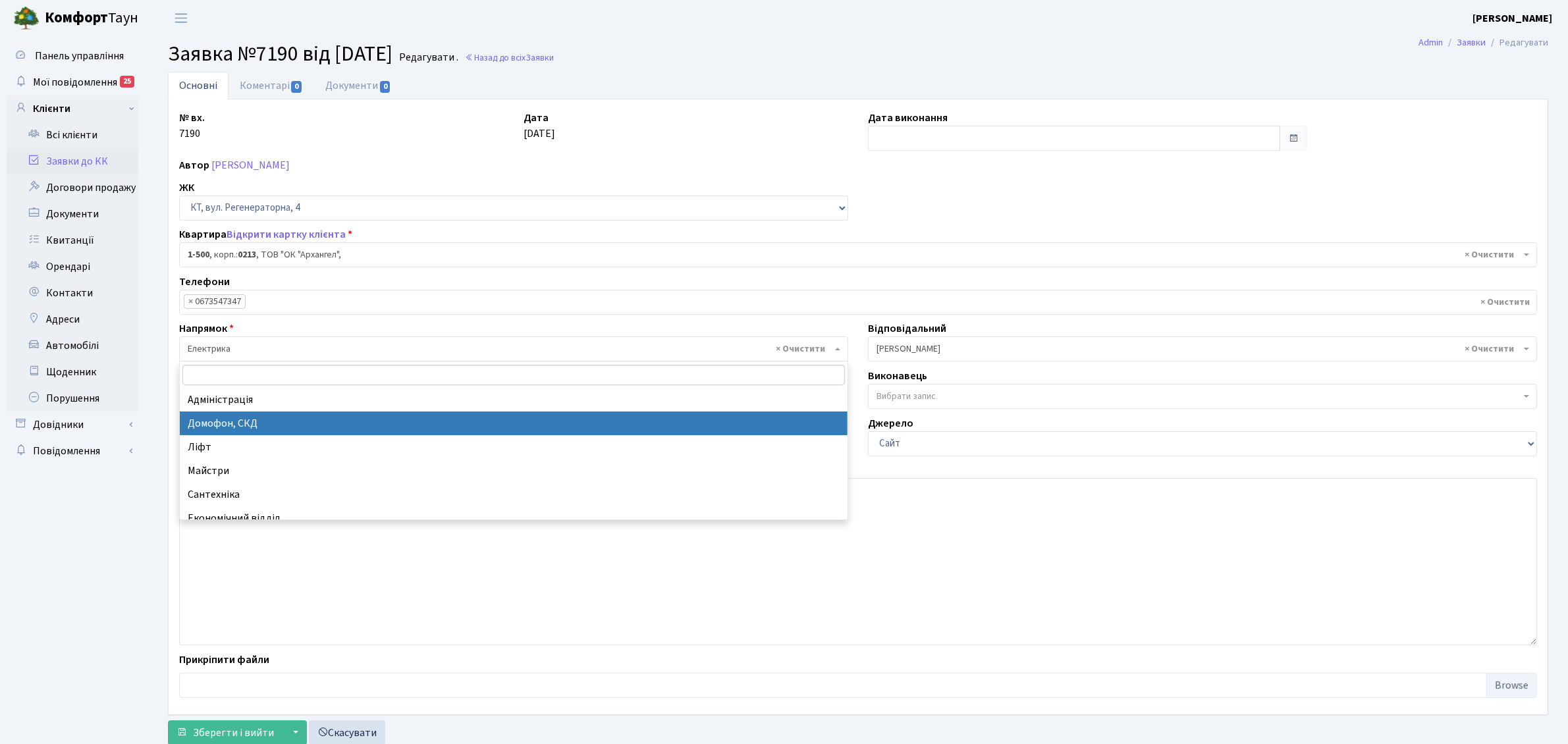
select select "4"
select select
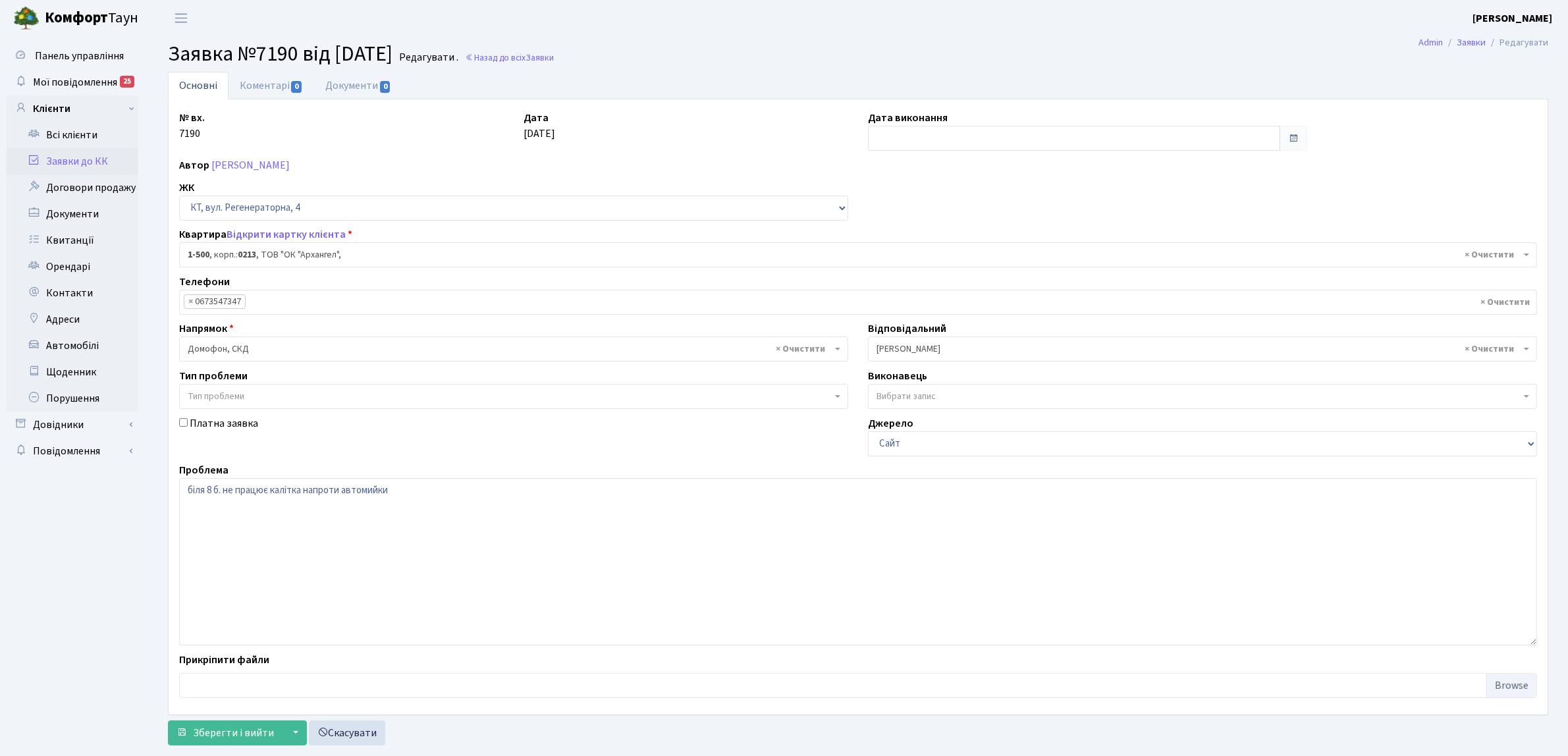
click at [949, 347] on span "× Корчун А. А." at bounding box center [1198, 349] width 644 height 13
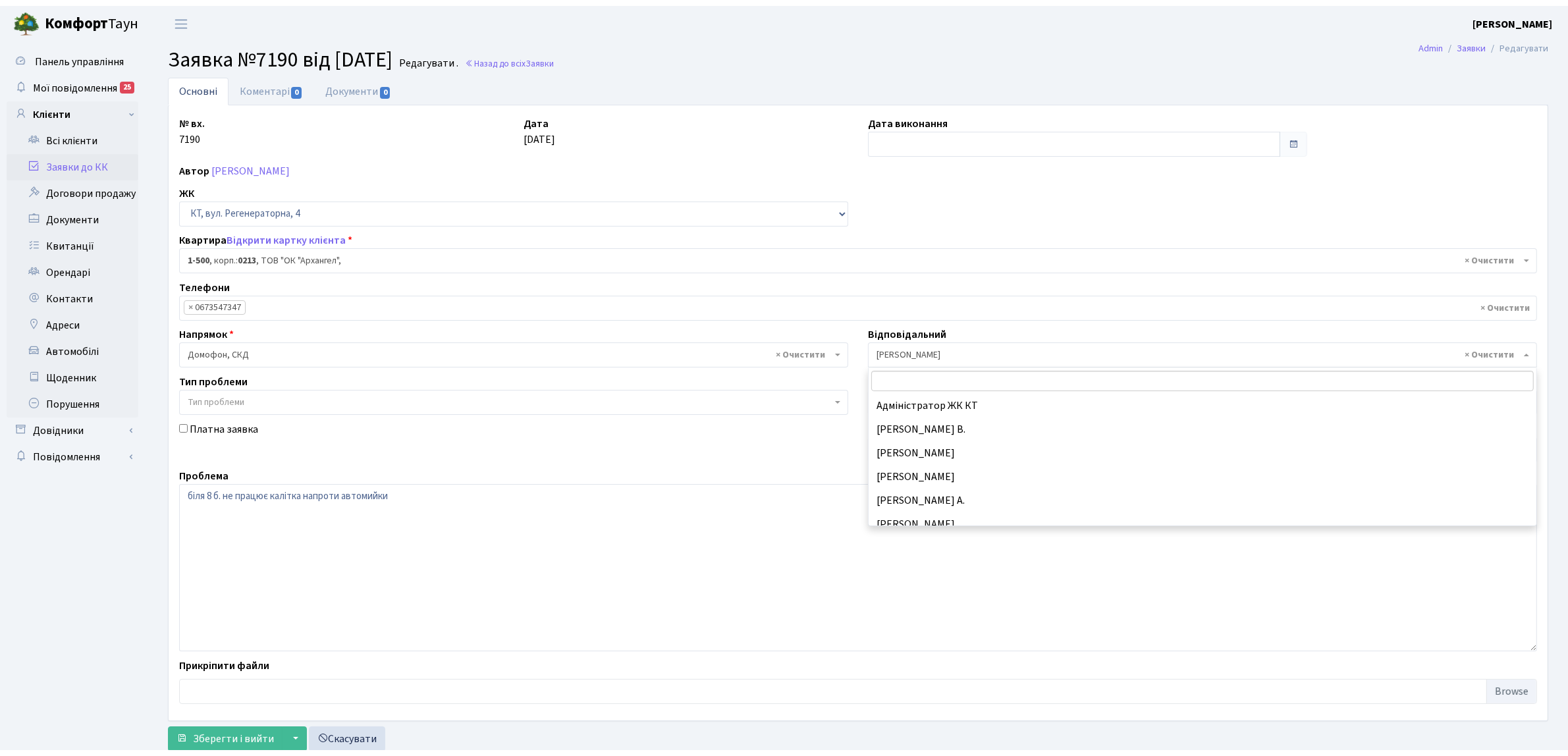
scroll to position [165, 0]
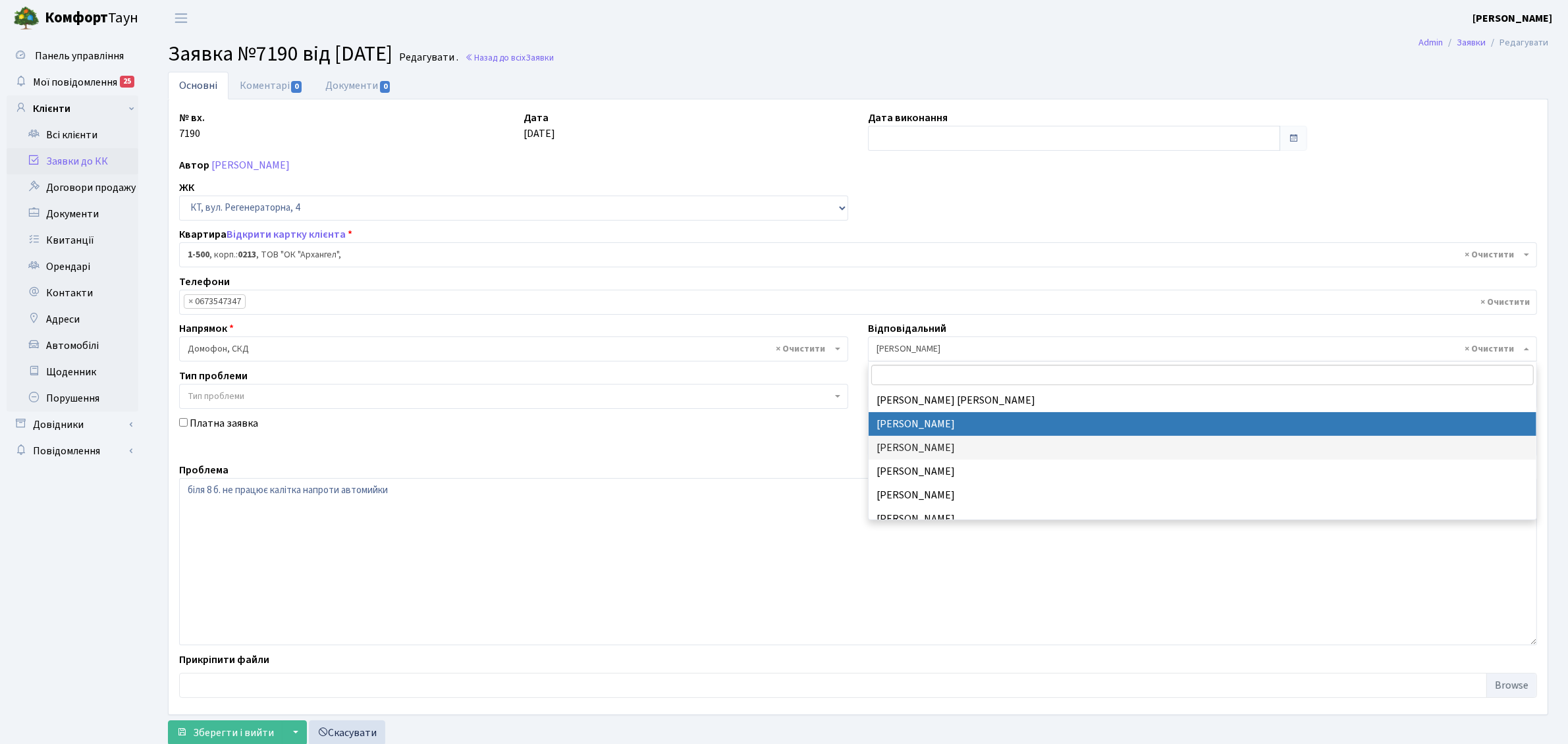
select select "36"
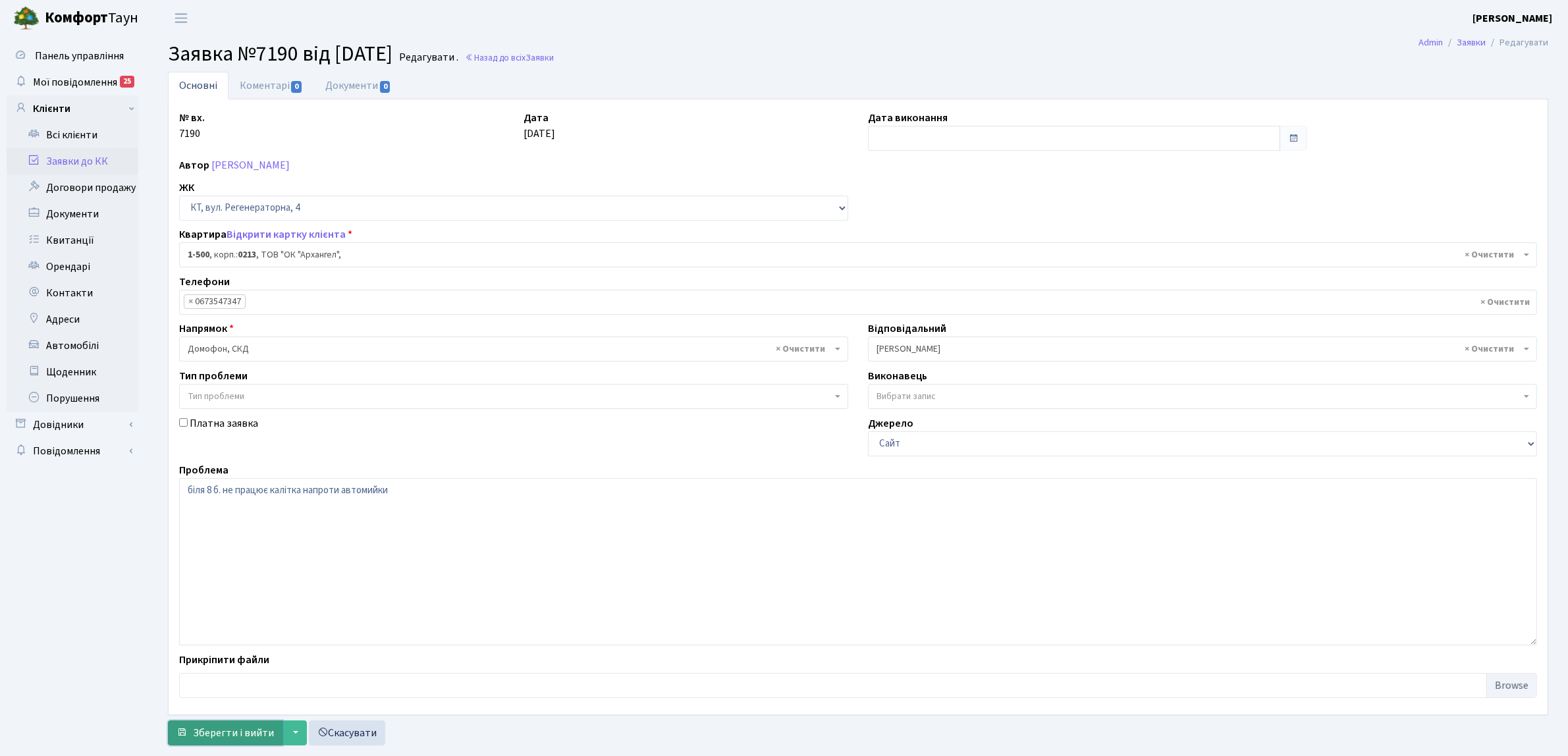
click at [222, 734] on span "Зберегти і вийти" at bounding box center [233, 732] width 81 height 14
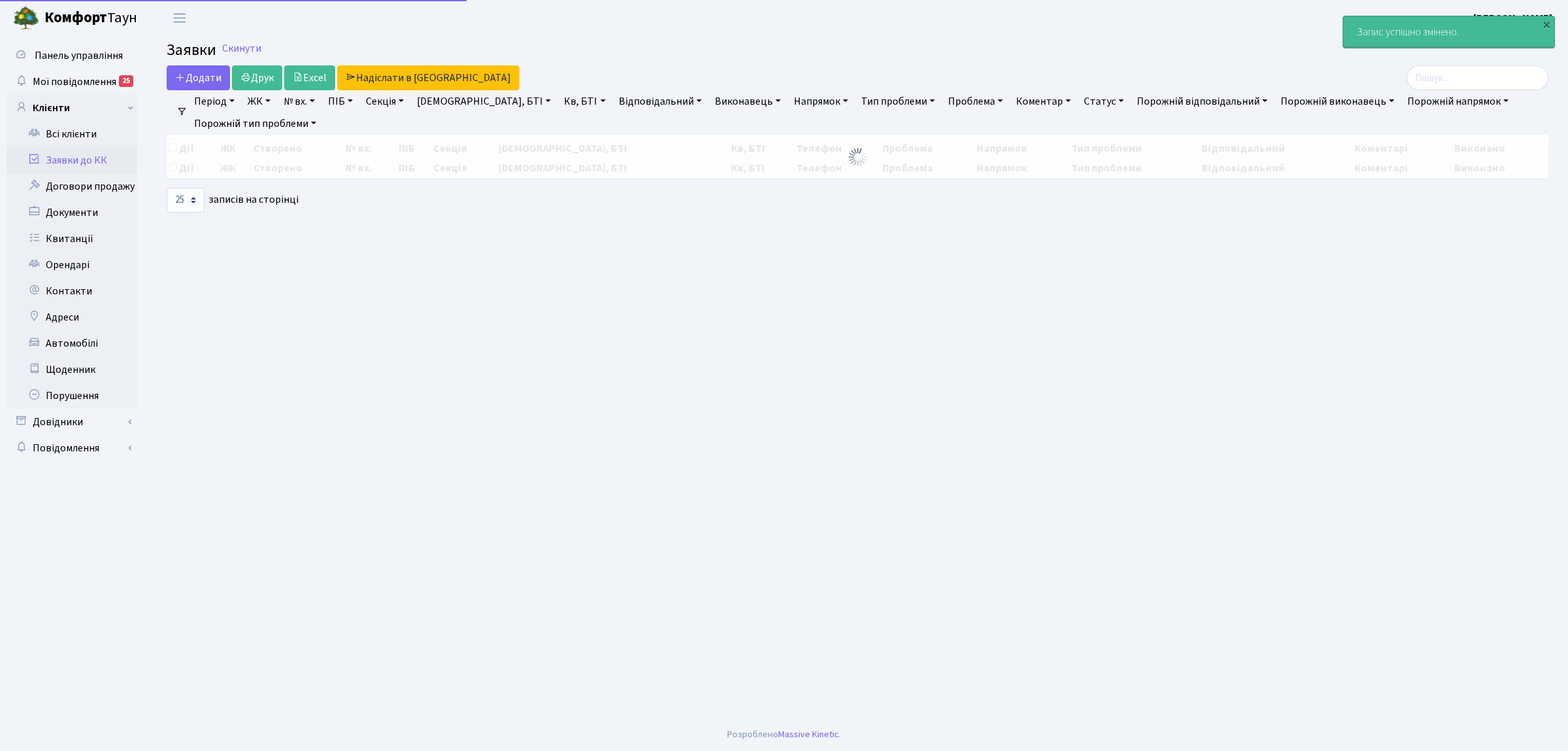
select select "25"
